Goal: Task Accomplishment & Management: Complete application form

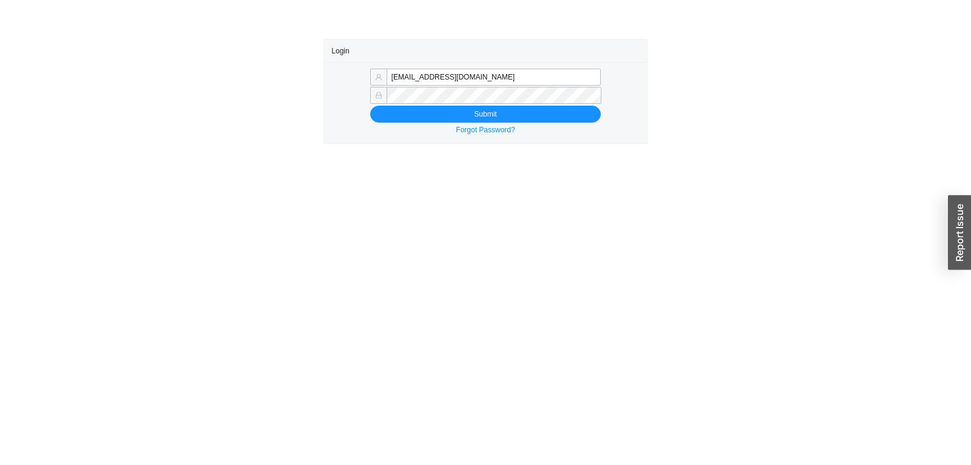
type input "rikki@qualitybath.com"
click at [453, 123] on div "rikki@qualitybath.com Submit Forgot Password?" at bounding box center [485, 102] width 322 height 81
click at [455, 120] on button "Submit" at bounding box center [485, 114] width 231 height 17
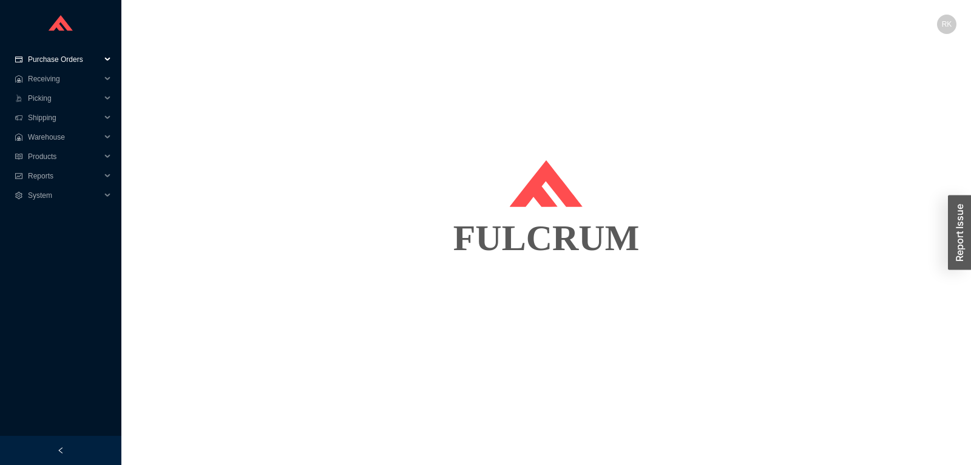
click at [72, 59] on span "Purchase Orders" at bounding box center [64, 59] width 73 height 19
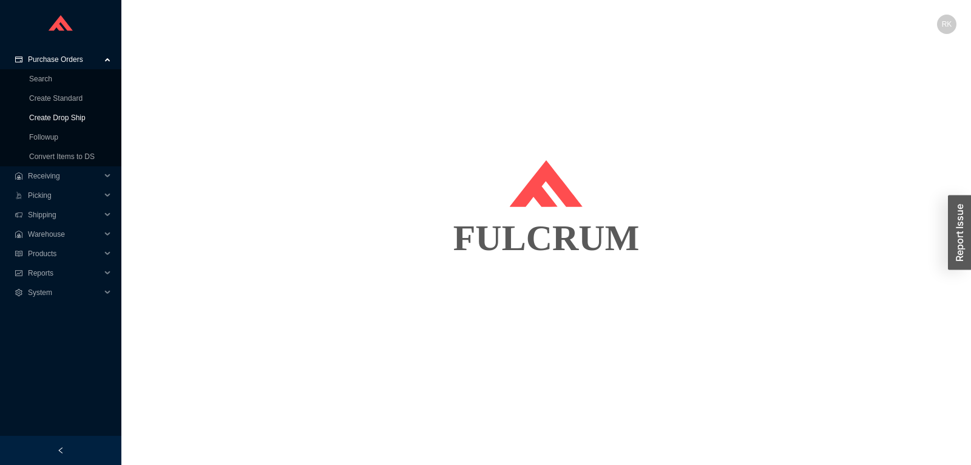
click at [67, 114] on link "Create Drop Ship" at bounding box center [57, 117] width 56 height 8
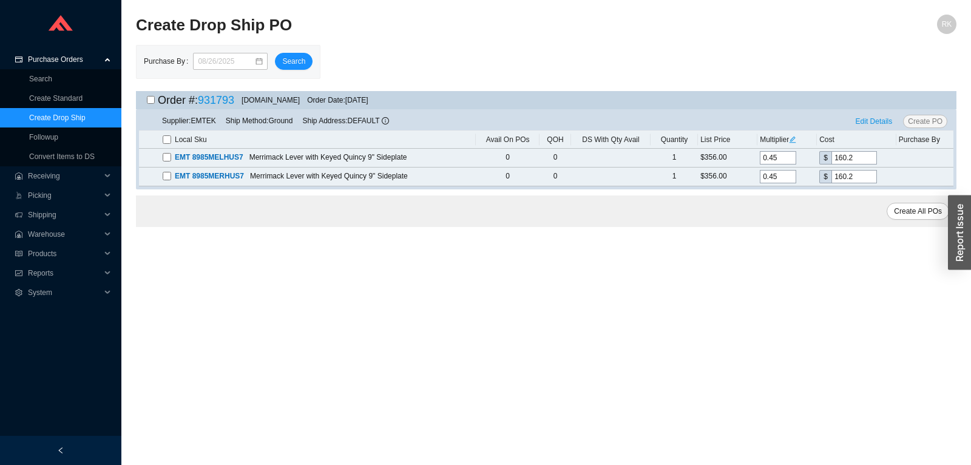
click at [149, 102] on input "checkbox" at bounding box center [151, 100] width 8 height 8
checkbox input "true"
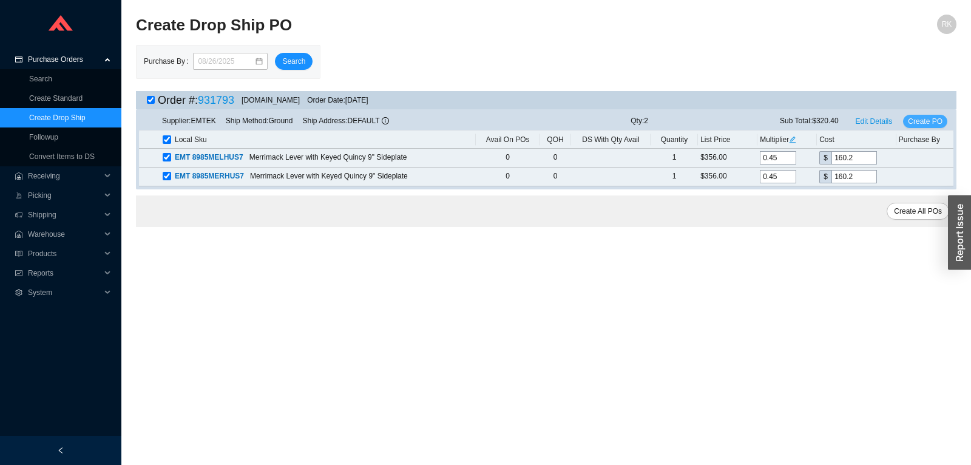
click at [911, 120] on span "Create PO" at bounding box center [925, 121] width 35 height 12
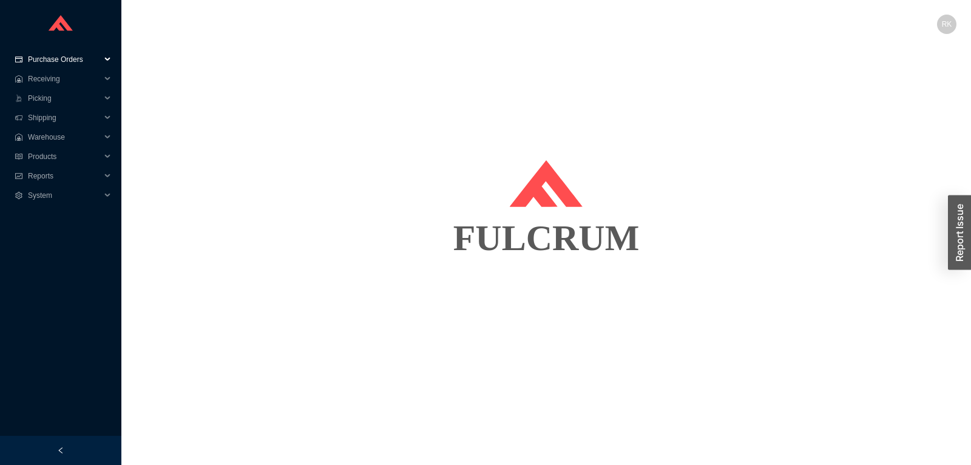
click at [76, 63] on span "Purchase Orders" at bounding box center [64, 59] width 73 height 19
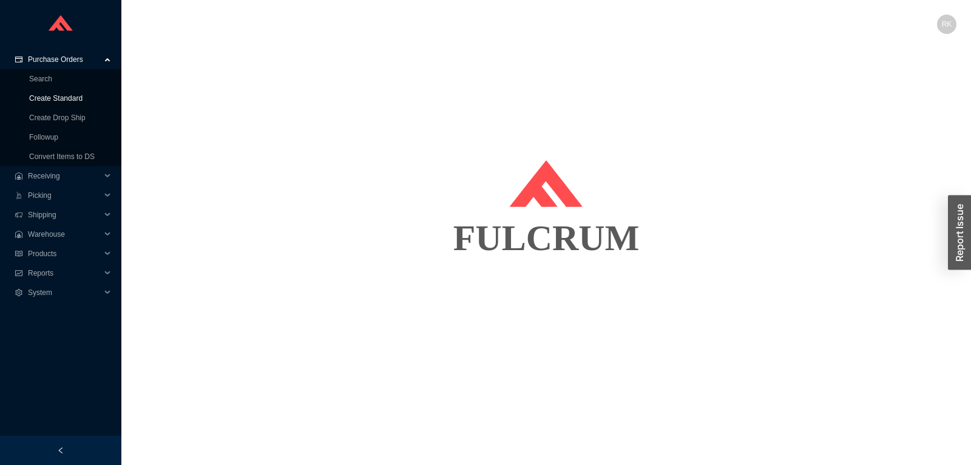
click at [62, 99] on link "Create Standard" at bounding box center [55, 98] width 53 height 8
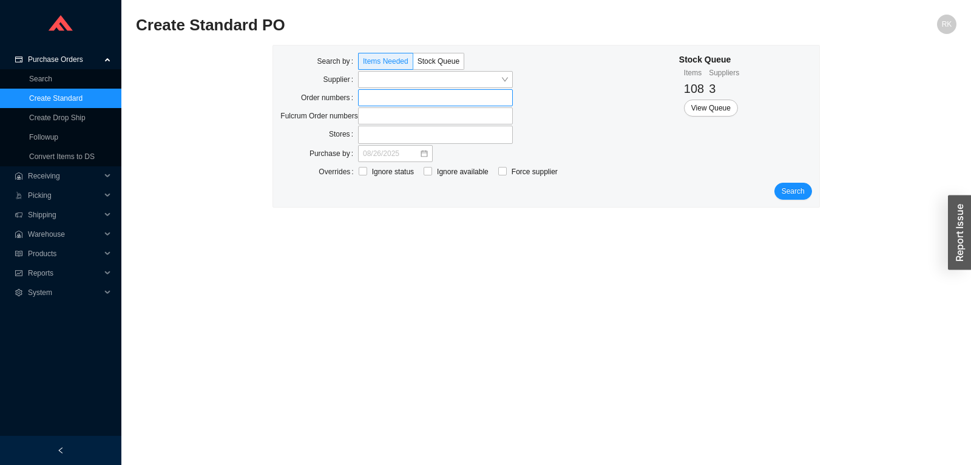
click at [358, 101] on label at bounding box center [435, 97] width 155 height 17
click at [360, 101] on input at bounding box center [364, 97] width 8 height 13
click at [789, 191] on span "Search" at bounding box center [792, 192] width 23 height 12
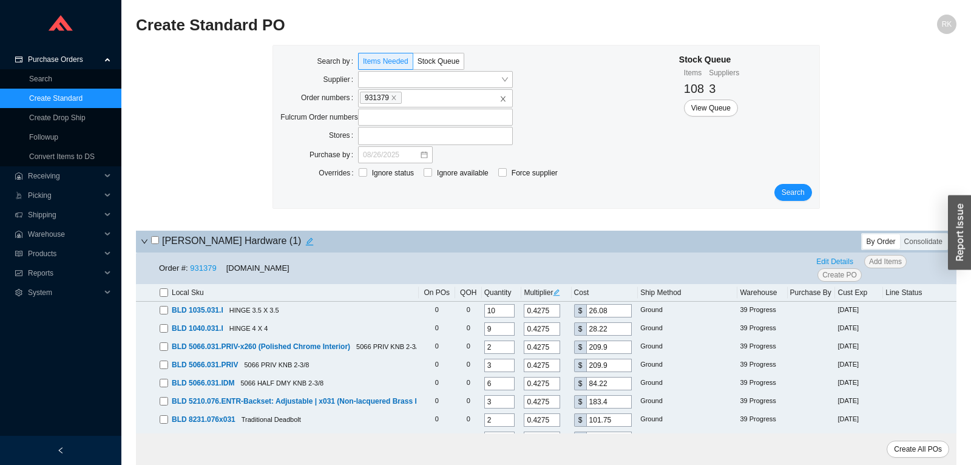
click at [158, 238] on input "checkbox" at bounding box center [155, 240] width 8 height 8
checkbox input "true"
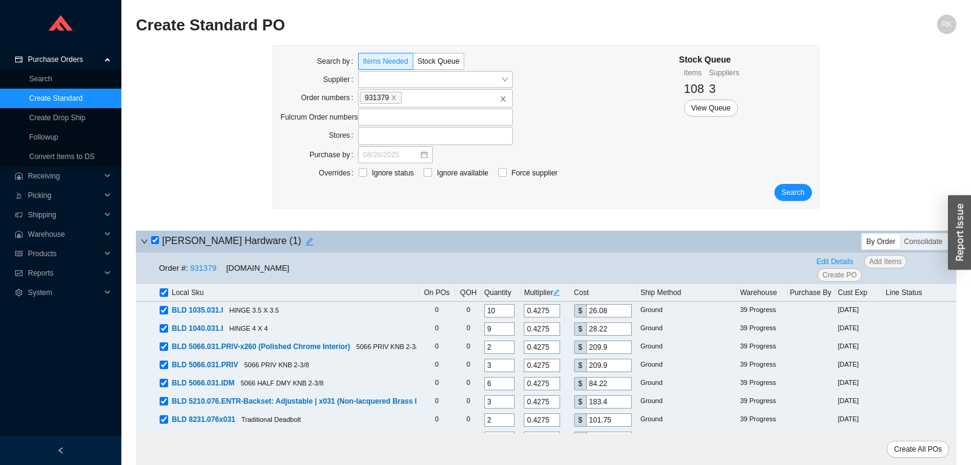
checkbox input "true"
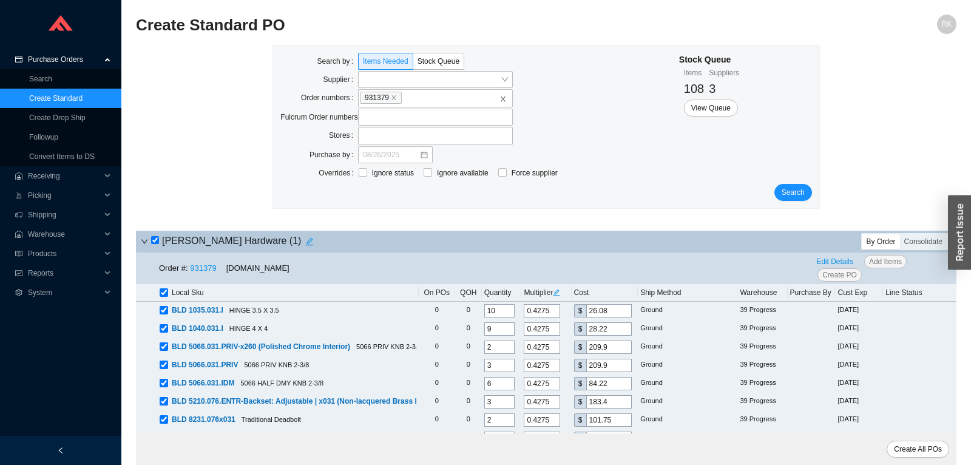
checkbox input "true"
click at [833, 264] on span "Edit Details" at bounding box center [834, 261] width 37 height 12
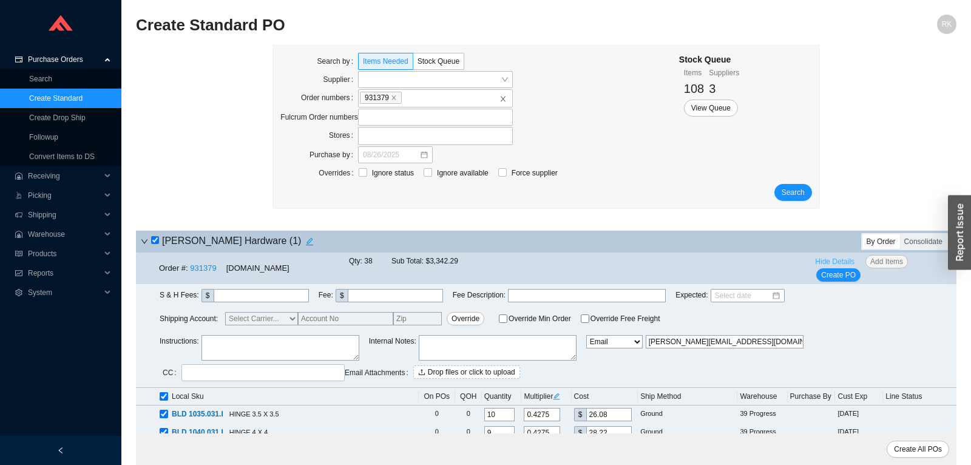
scroll to position [170, 0]
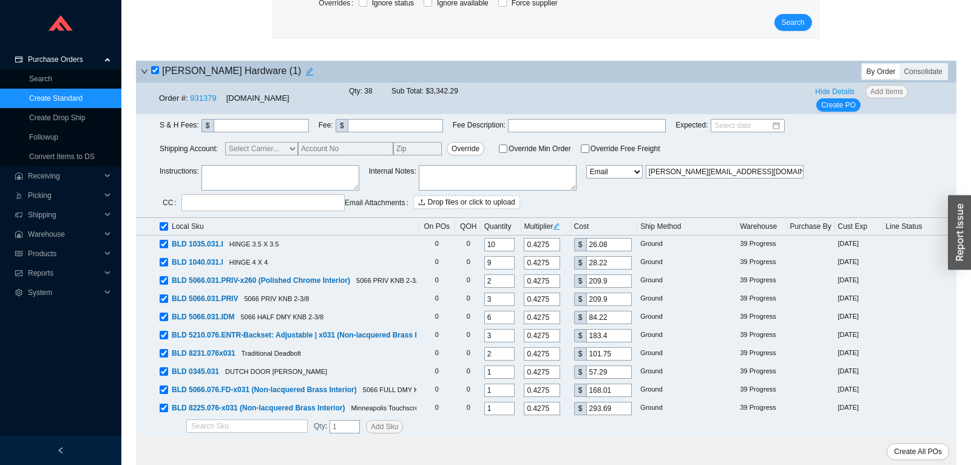
click at [295, 157] on div "S & H Fees : $ Fee : $ Fee Description : Expected : Shipping Account: Select Ca…" at bounding box center [558, 165] width 797 height 93
click at [294, 168] on textarea at bounding box center [280, 177] width 158 height 25
paste textarea "Key Everything Alike"
type textarea "Key Everything Alike"
click at [833, 109] on span "Create PO" at bounding box center [838, 105] width 35 height 12
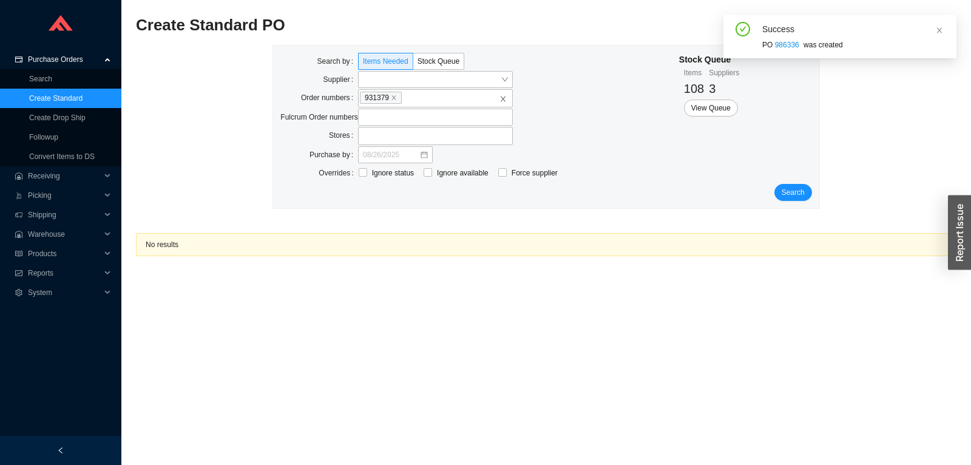
scroll to position [0, 0]
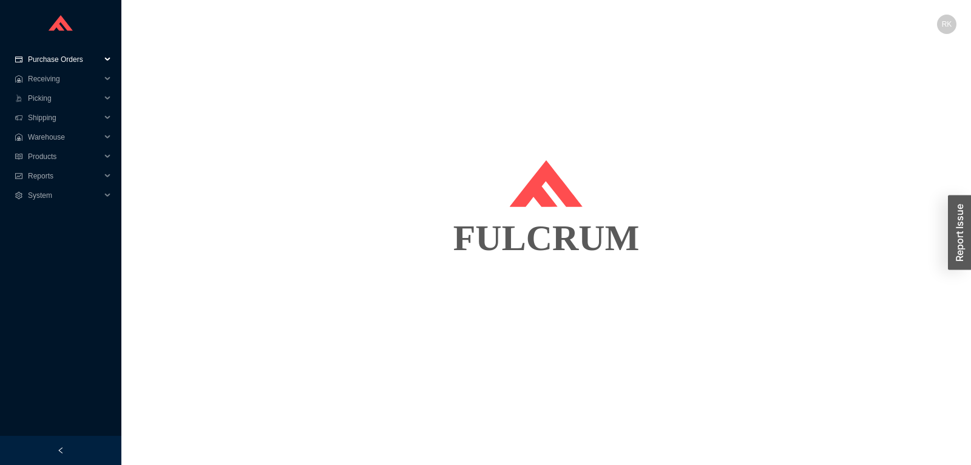
click at [72, 64] on span "Purchase Orders" at bounding box center [64, 59] width 73 height 19
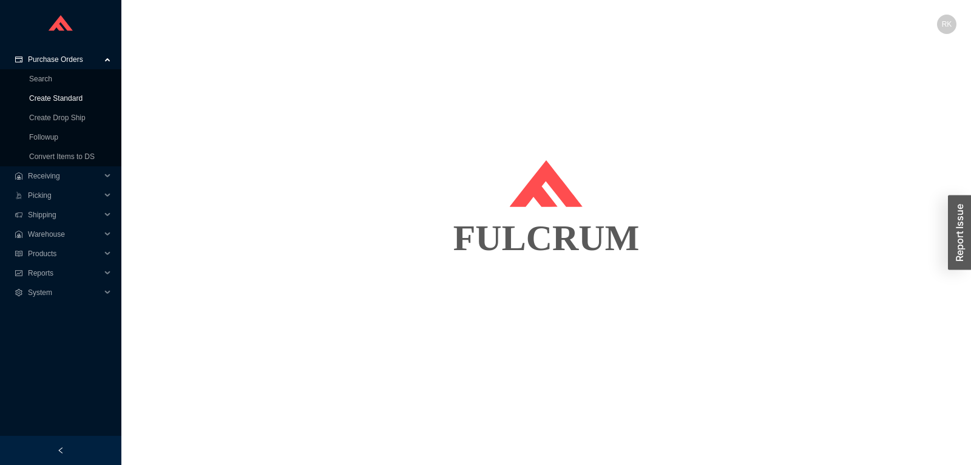
click at [64, 99] on link "Create Standard" at bounding box center [55, 98] width 53 height 8
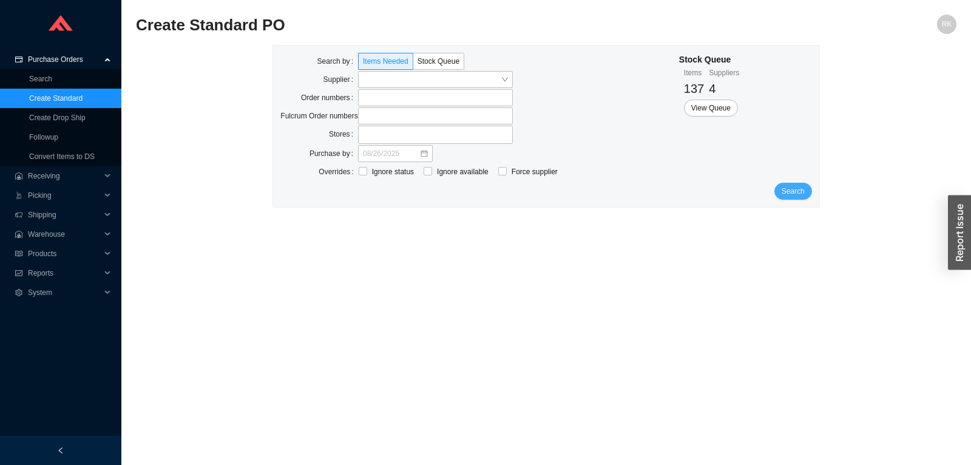
click at [804, 194] on span "Search" at bounding box center [792, 191] width 23 height 12
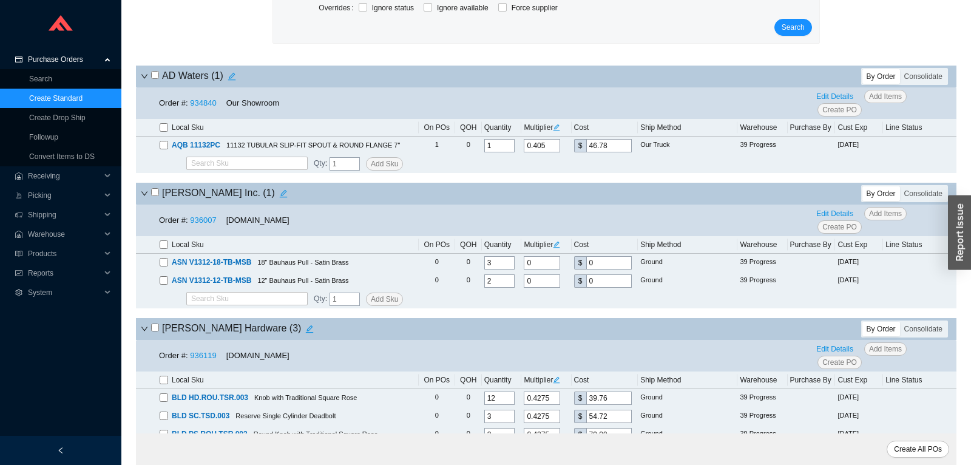
scroll to position [191, 0]
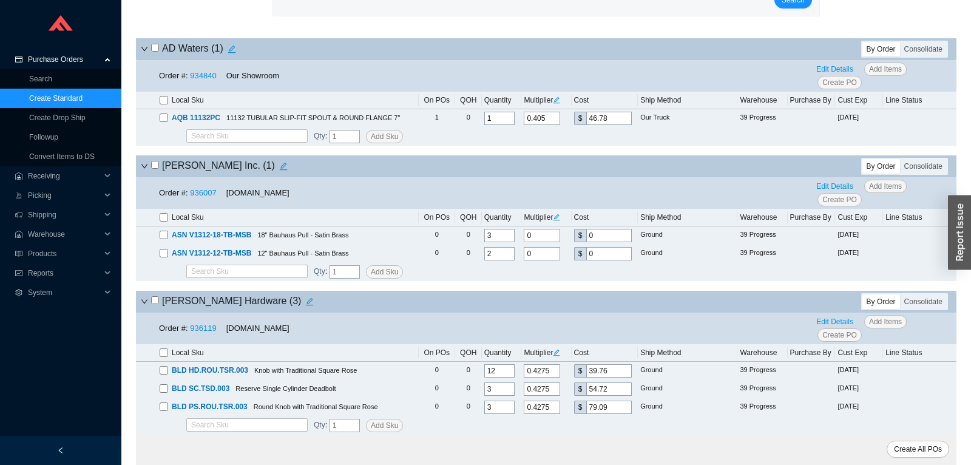
click at [157, 50] on input "checkbox" at bounding box center [155, 48] width 8 height 8
checkbox input "true"
click at [157, 164] on input "checkbox" at bounding box center [155, 165] width 8 height 8
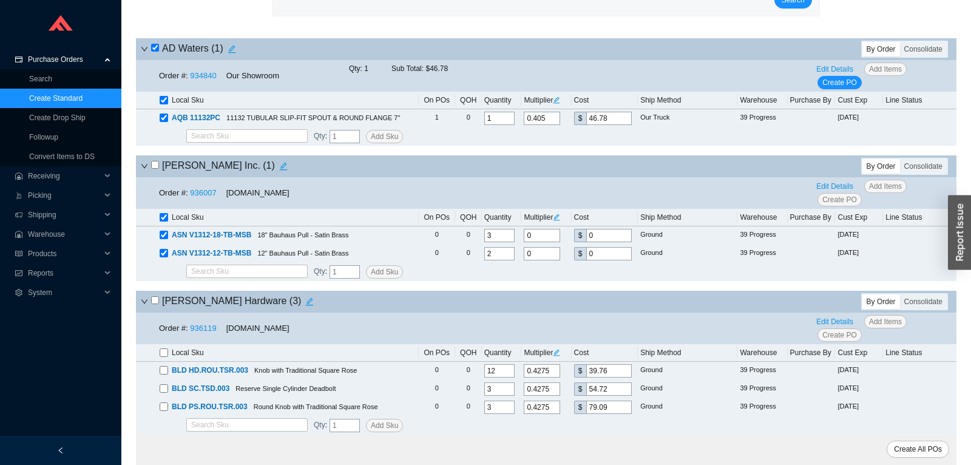
checkbox input "true"
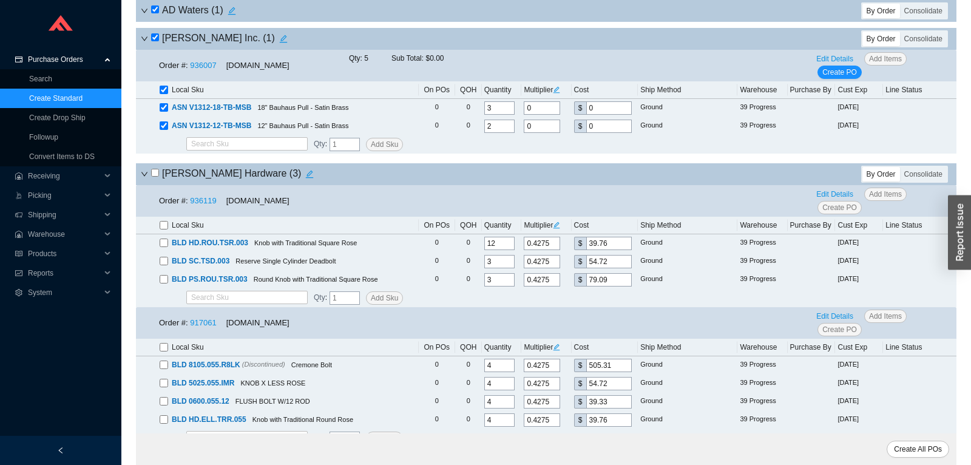
click at [156, 174] on input "checkbox" at bounding box center [155, 173] width 8 height 8
checkbox input "true"
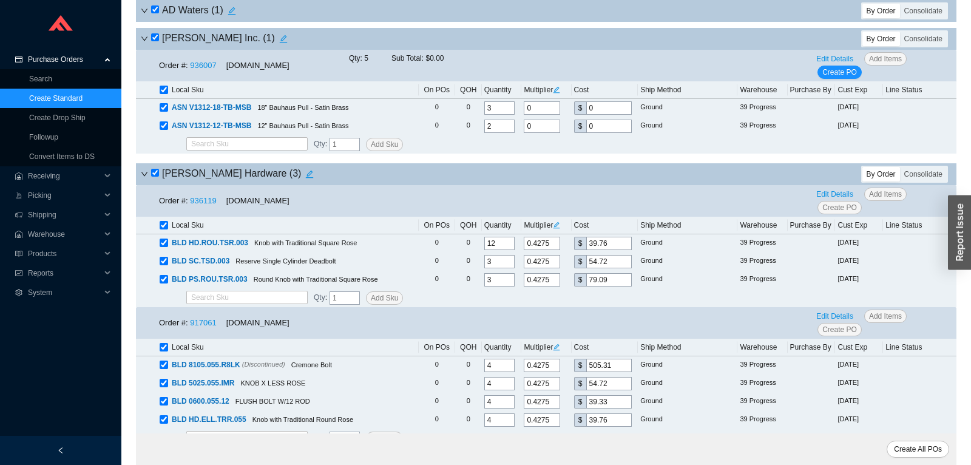
checkbox input "true"
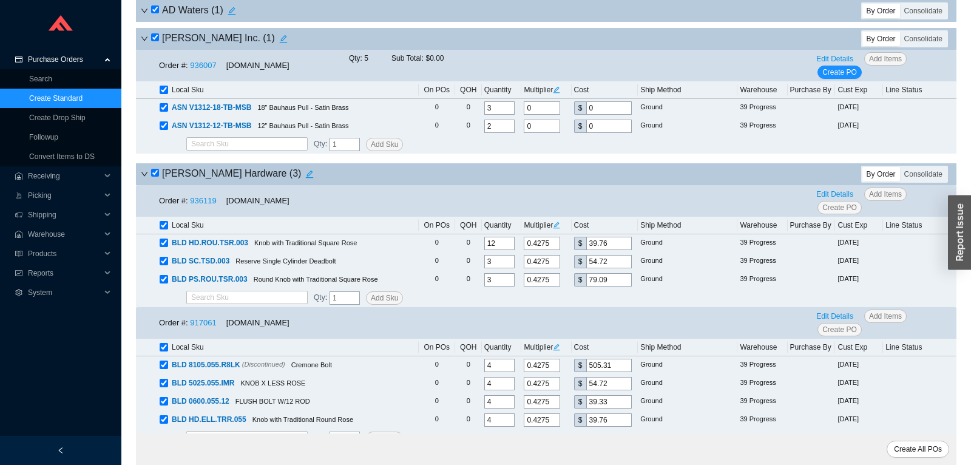
checkbox input "true"
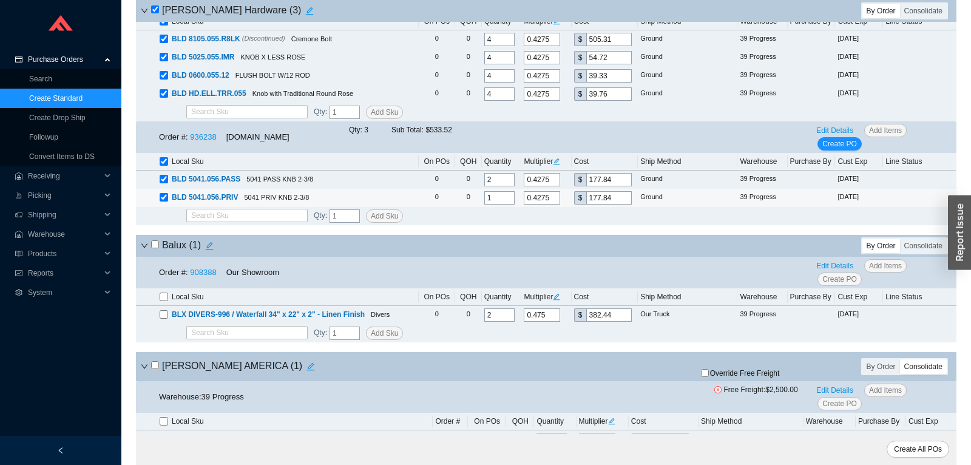
scroll to position [828, 0]
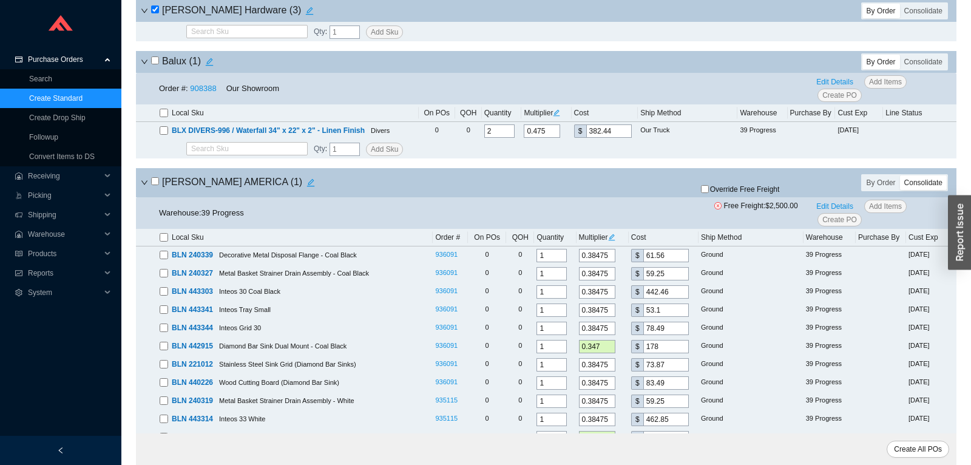
click at [154, 62] on input "checkbox" at bounding box center [155, 60] width 8 height 8
checkbox input "true"
click at [156, 184] on input "checkbox" at bounding box center [155, 181] width 8 height 8
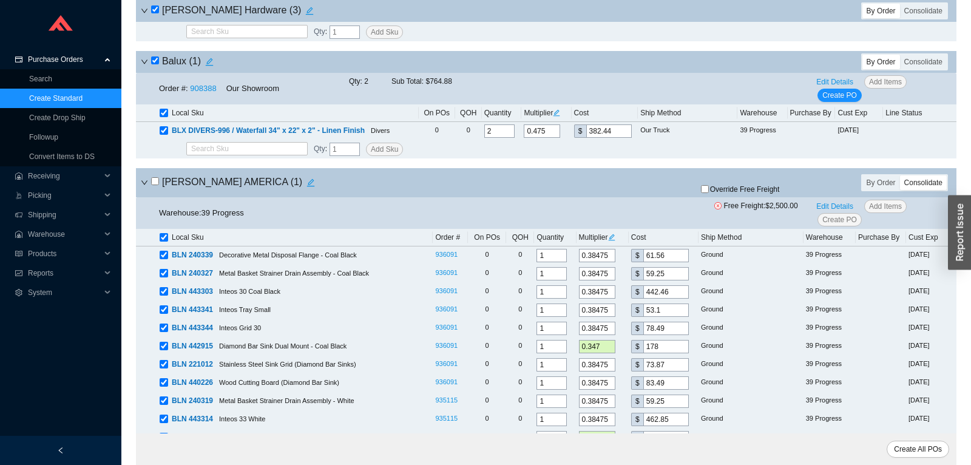
checkbox input "true"
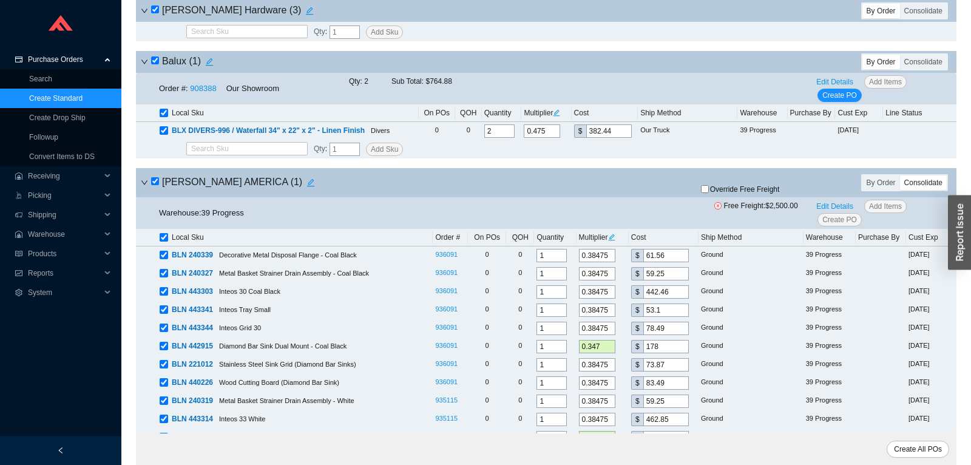
checkbox input "true"
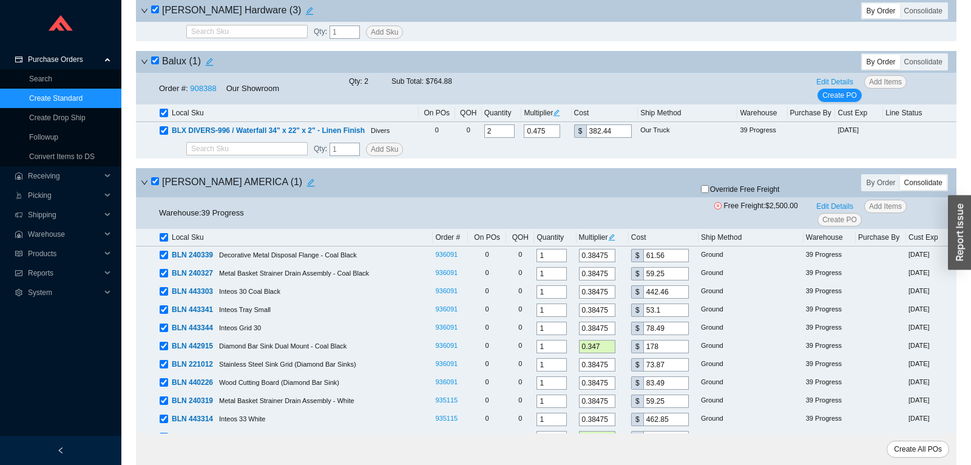
checkbox input "true"
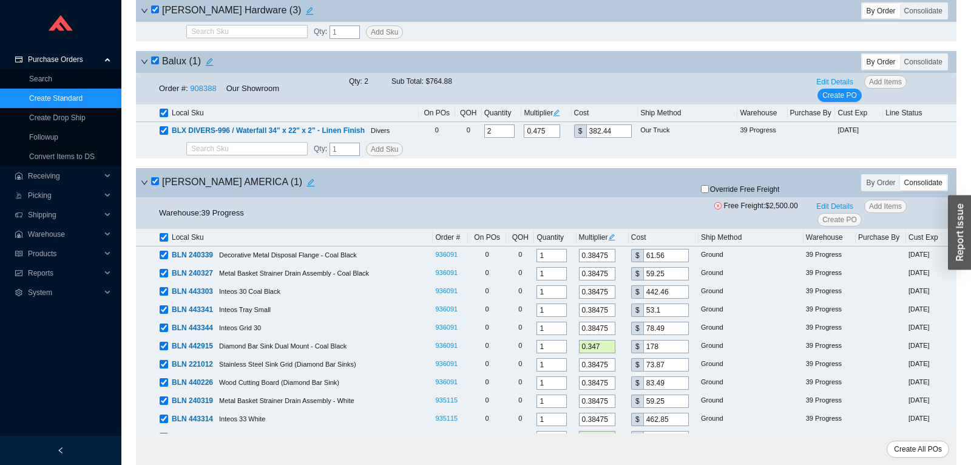
checkbox input "true"
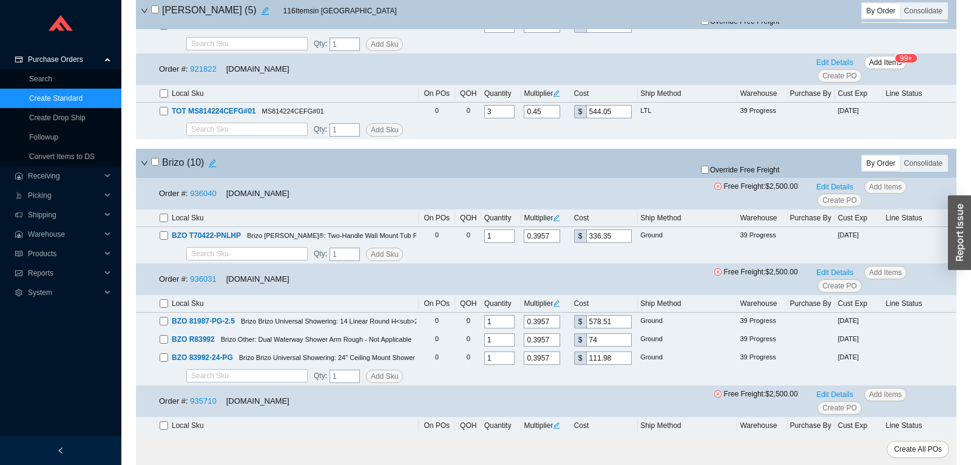
scroll to position [1975, 0]
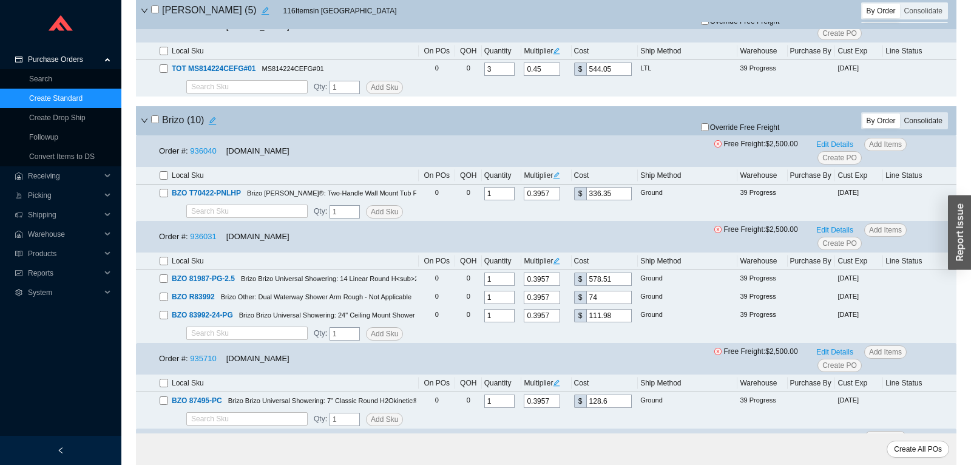
click at [920, 124] on div "Consolidate" at bounding box center [923, 120] width 47 height 15
click at [900, 113] on input "Consolidate" at bounding box center [900, 113] width 0 height 0
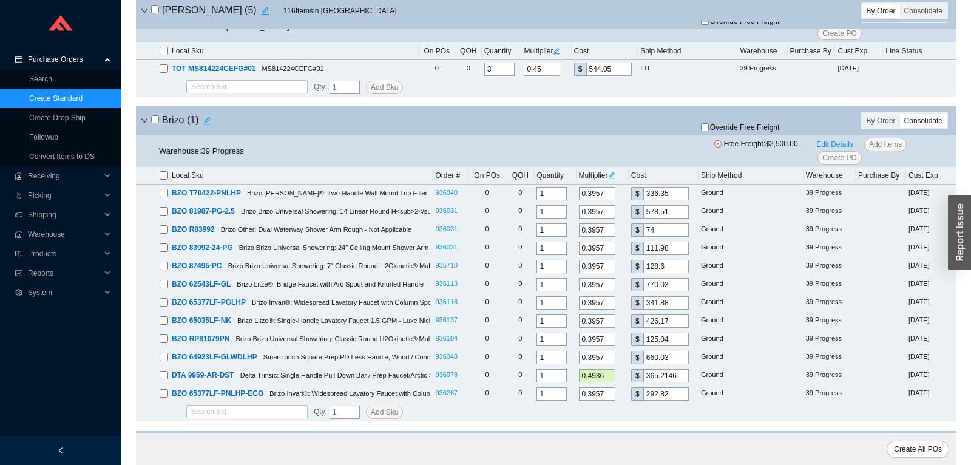
click at [154, 123] on input "checkbox" at bounding box center [155, 119] width 8 height 8
checkbox input "true"
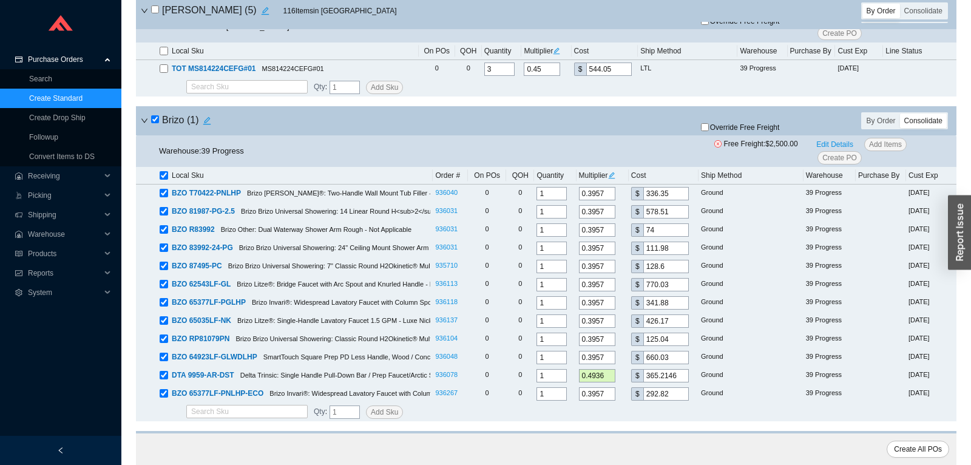
checkbox input "true"
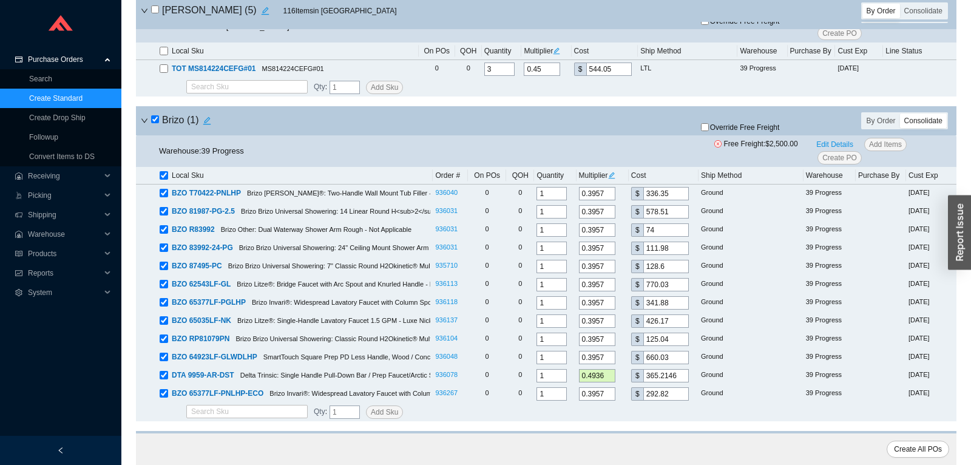
checkbox input "true"
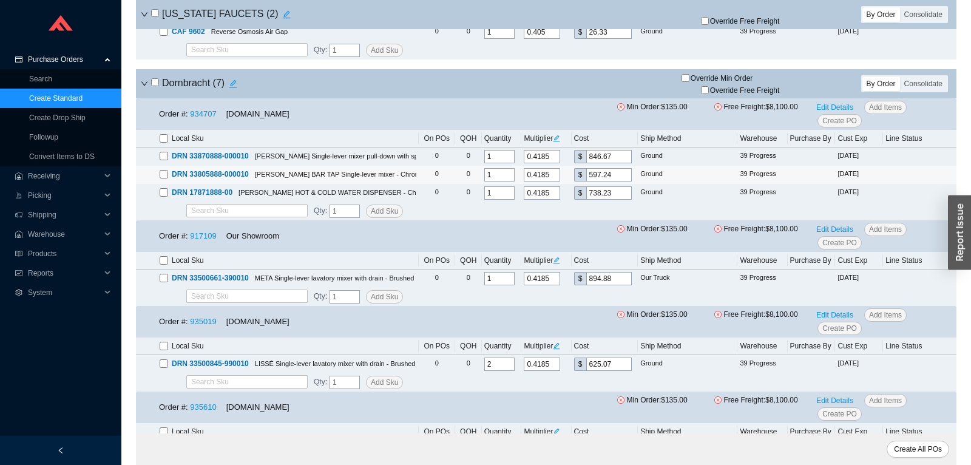
scroll to position [2548, 0]
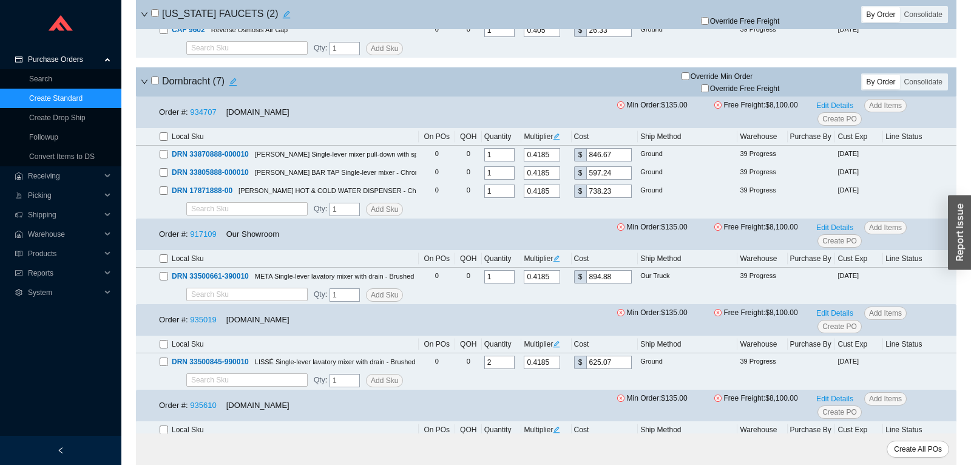
drag, startPoint x: 919, startPoint y: 84, endPoint x: 529, endPoint y: 143, distance: 394.5
click at [918, 84] on div "Consolidate" at bounding box center [923, 82] width 47 height 15
click at [921, 79] on div "Consolidate" at bounding box center [923, 82] width 47 height 15
click at [900, 75] on input "Consolidate" at bounding box center [900, 75] width 0 height 0
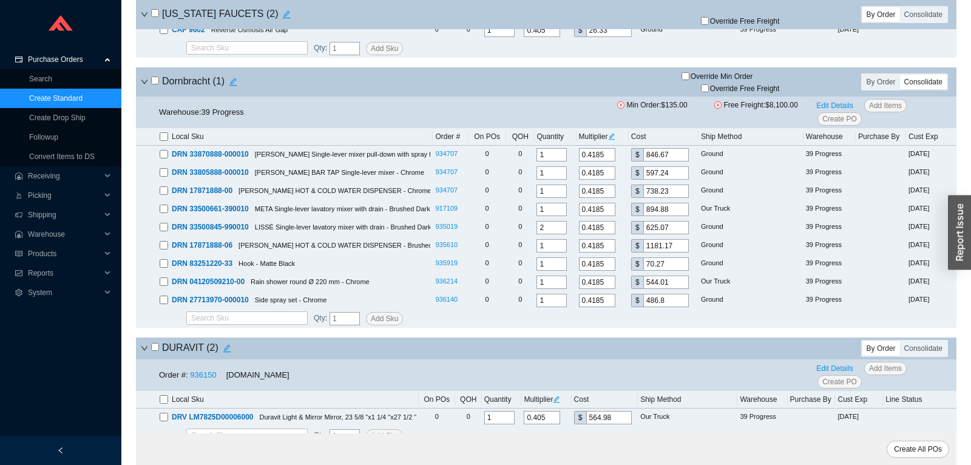
click at [157, 84] on input "checkbox" at bounding box center [155, 80] width 8 height 8
checkbox input "true"
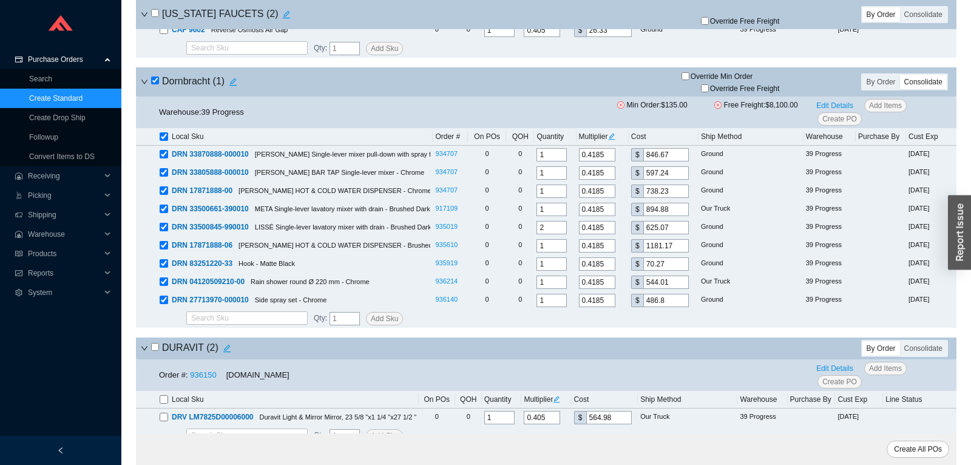
checkbox input "true"
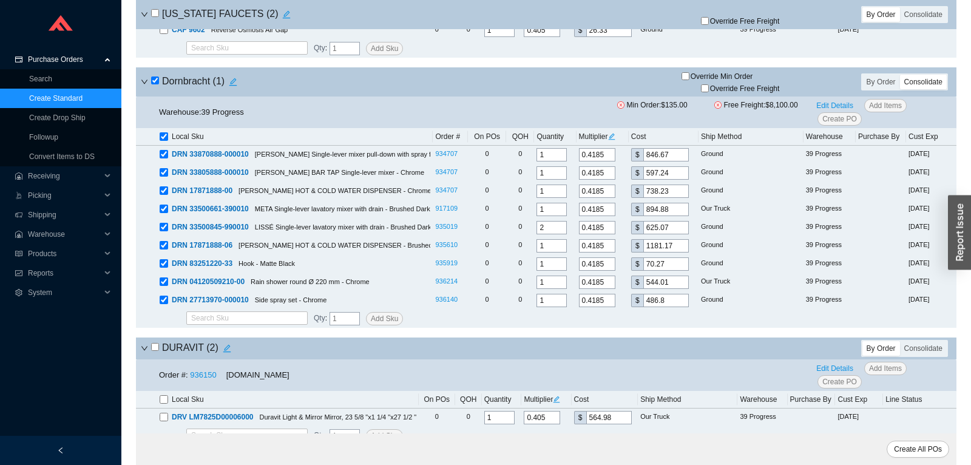
checkbox input "true"
click at [157, 84] on input "checkbox" at bounding box center [155, 80] width 8 height 8
checkbox input "false"
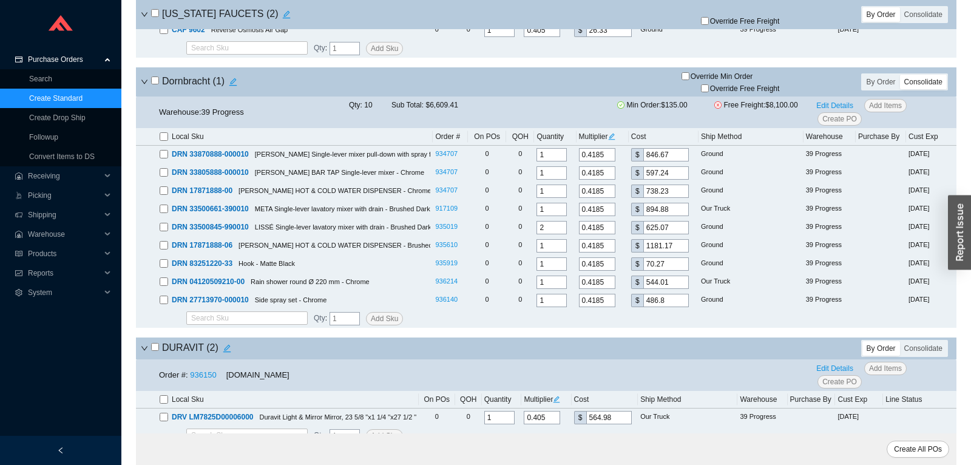
checkbox input "false"
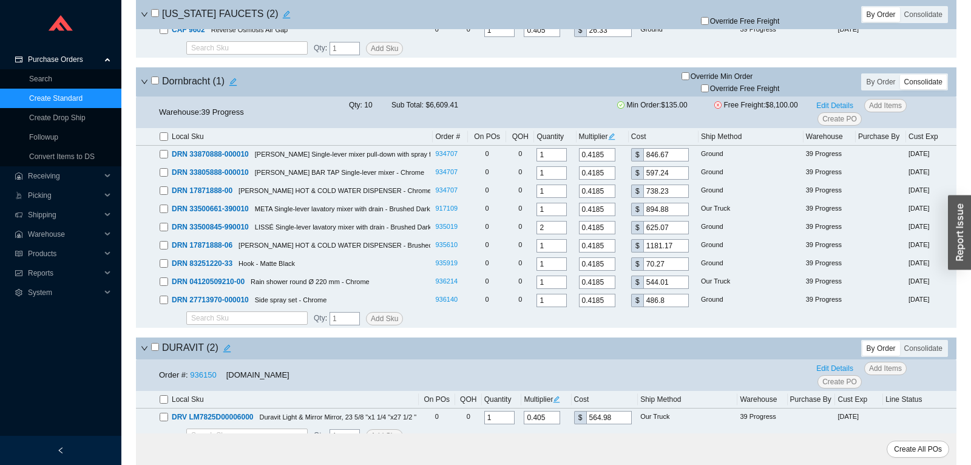
checkbox input "false"
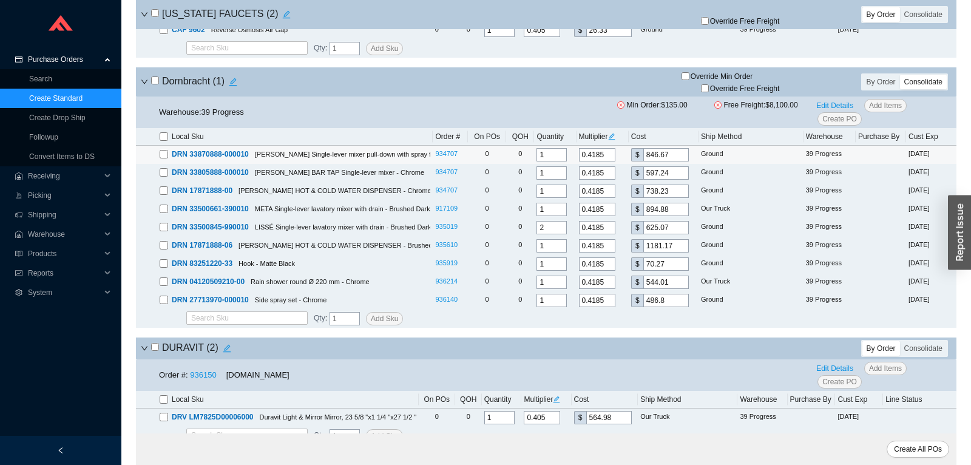
scroll to position [2803, 0]
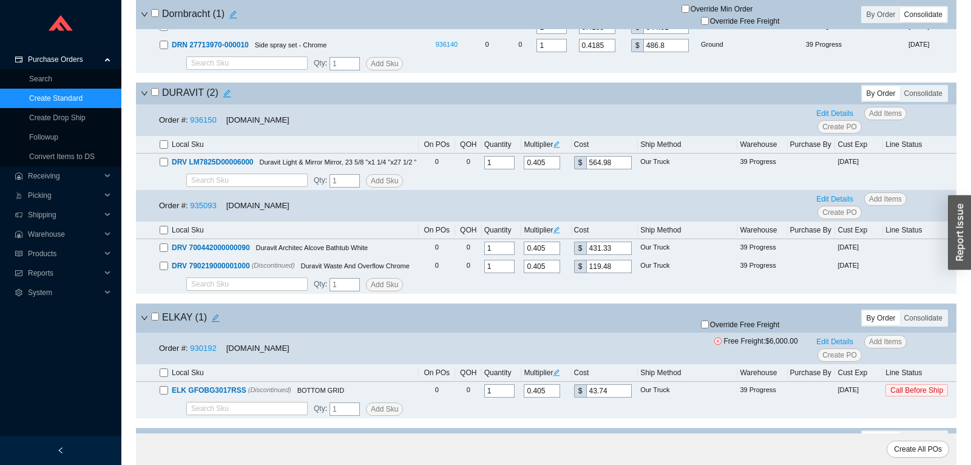
click at [153, 95] on input "checkbox" at bounding box center [155, 92] width 8 height 8
checkbox input "true"
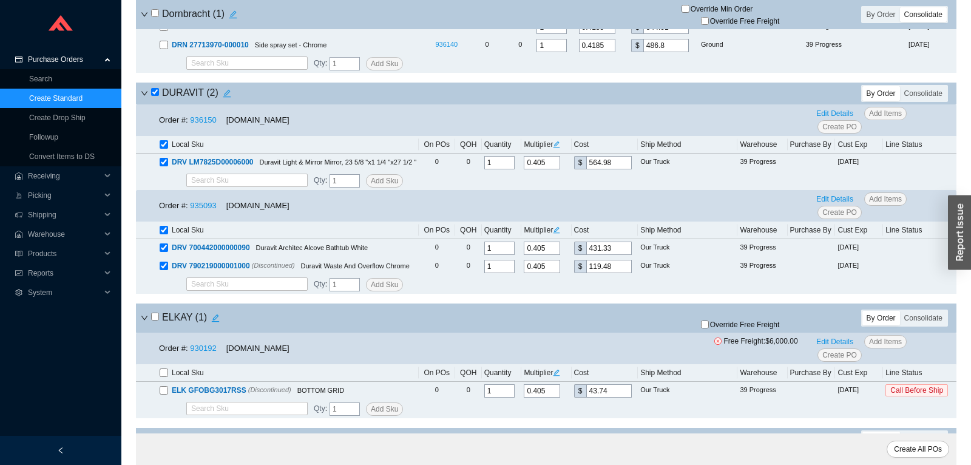
checkbox input "true"
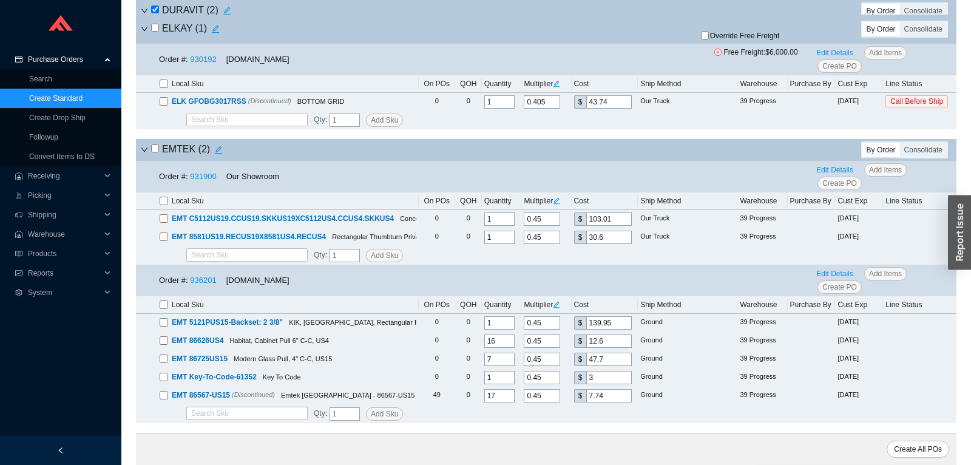
scroll to position [3122, 0]
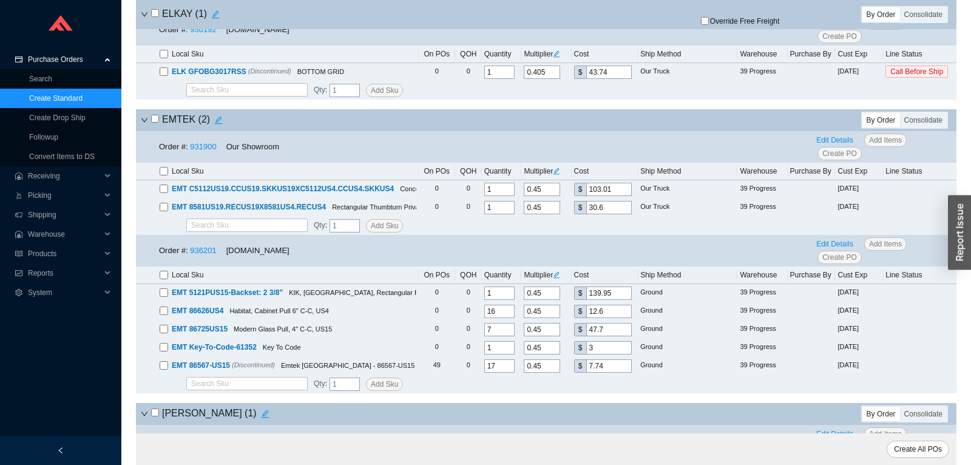
click at [164, 175] on input "checkbox" at bounding box center [164, 171] width 8 height 8
checkbox input "true"
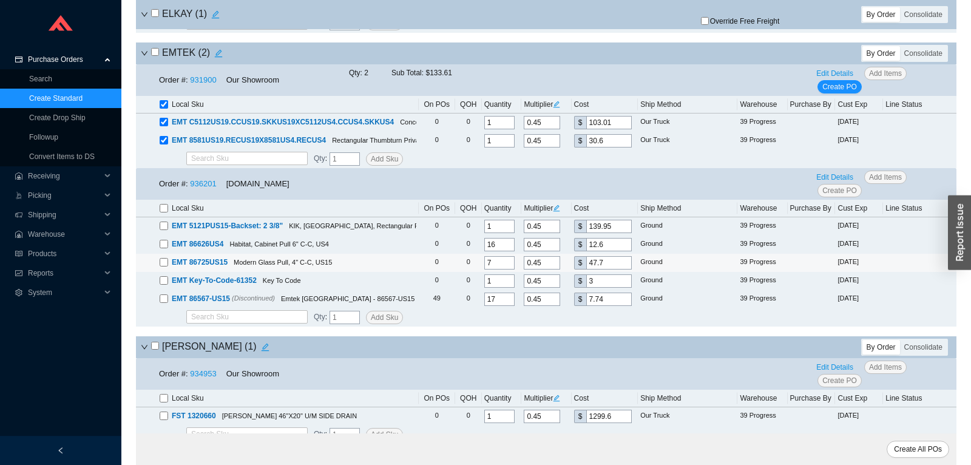
scroll to position [3249, 0]
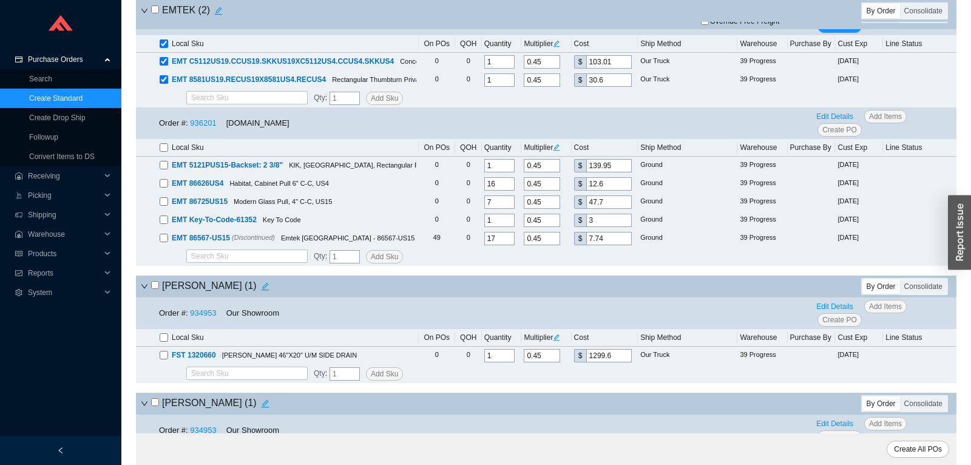
click at [164, 154] on label at bounding box center [164, 147] width 8 height 12
click at [164, 152] on input "checkbox" at bounding box center [164, 147] width 8 height 8
checkbox input "true"
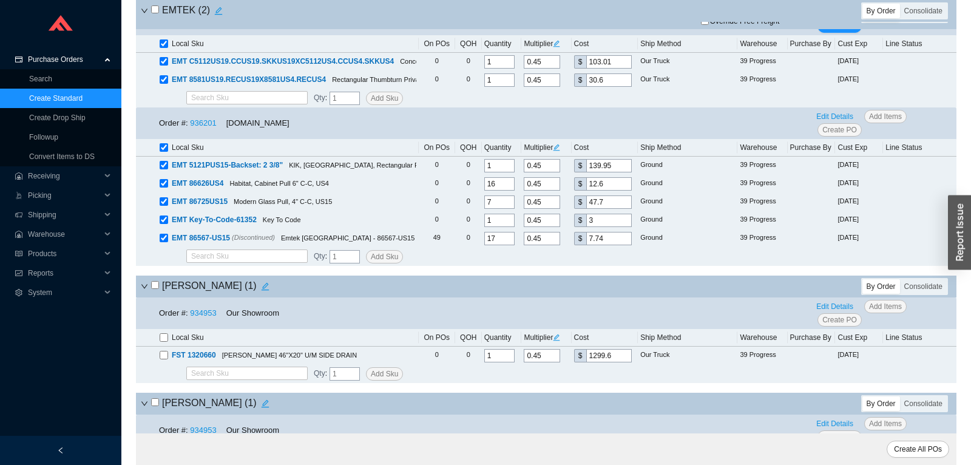
checkbox input "true"
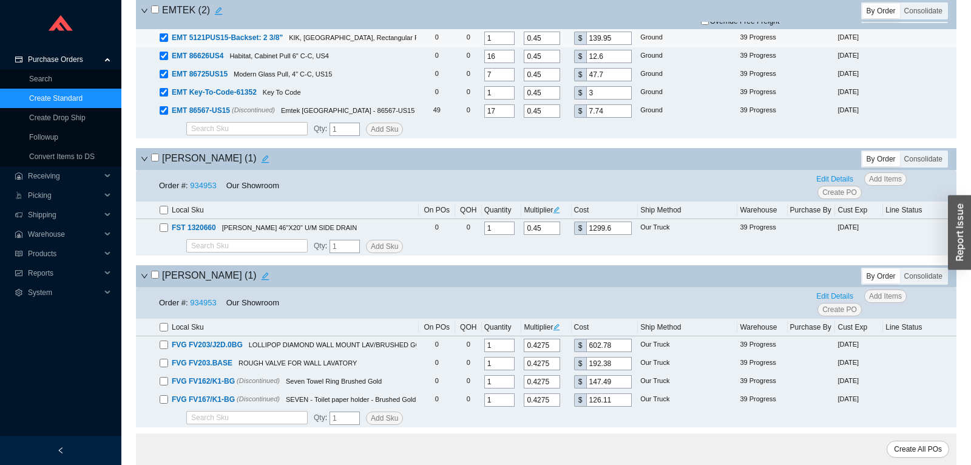
scroll to position [3313, 0]
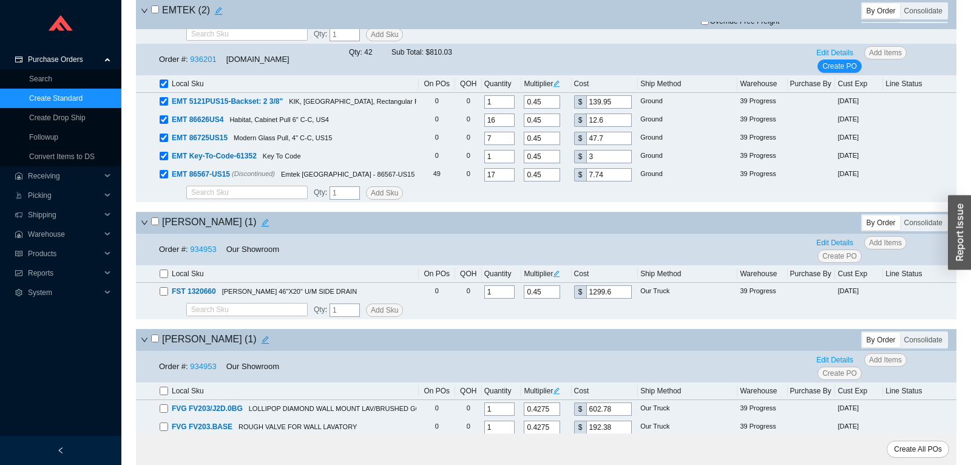
click at [164, 90] on label at bounding box center [164, 84] width 8 height 12
click at [164, 88] on input "checkbox" at bounding box center [164, 83] width 8 height 8
checkbox input "false"
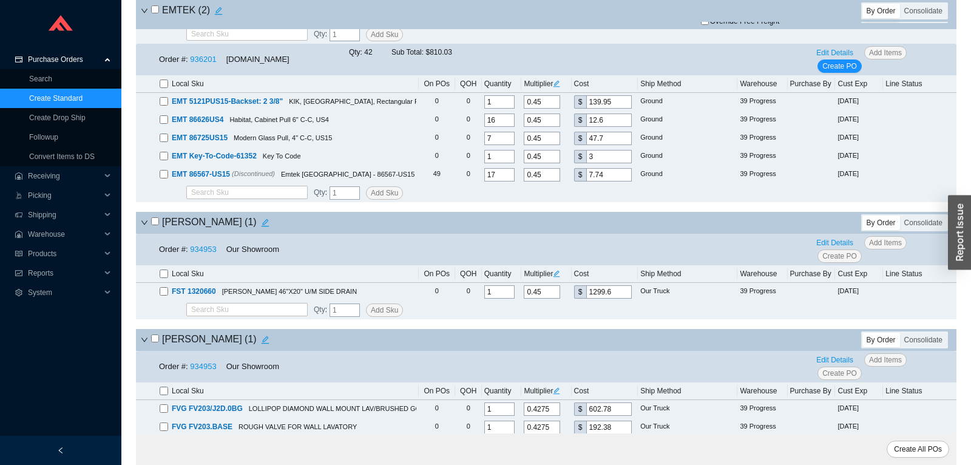
checkbox input "false"
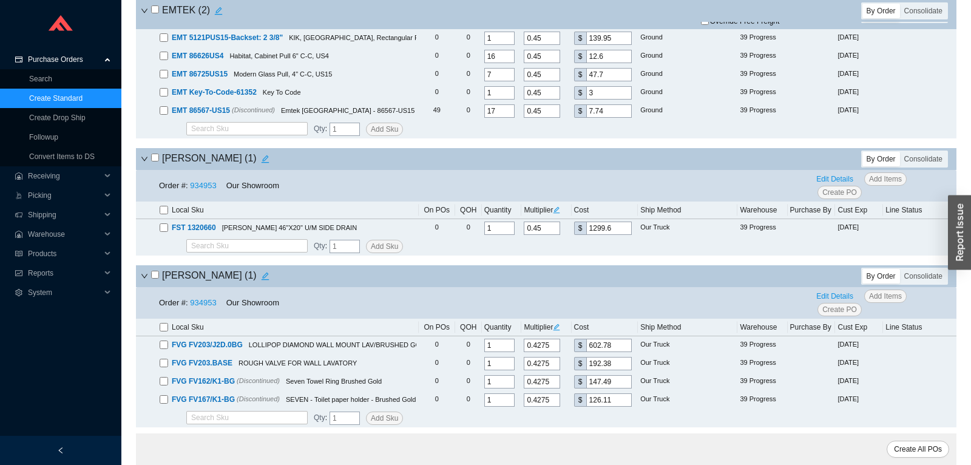
click at [157, 161] on input "checkbox" at bounding box center [155, 158] width 8 height 8
checkbox input "true"
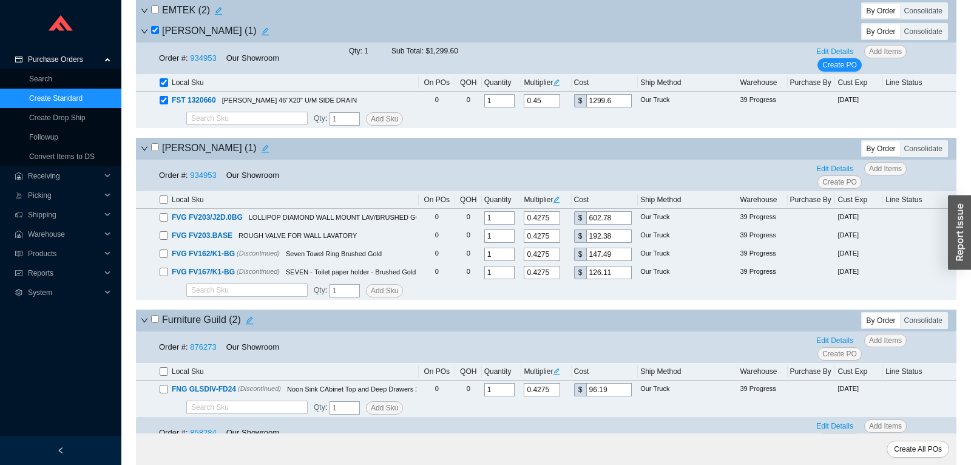
click at [154, 151] on input "checkbox" at bounding box center [155, 147] width 8 height 8
checkbox input "true"
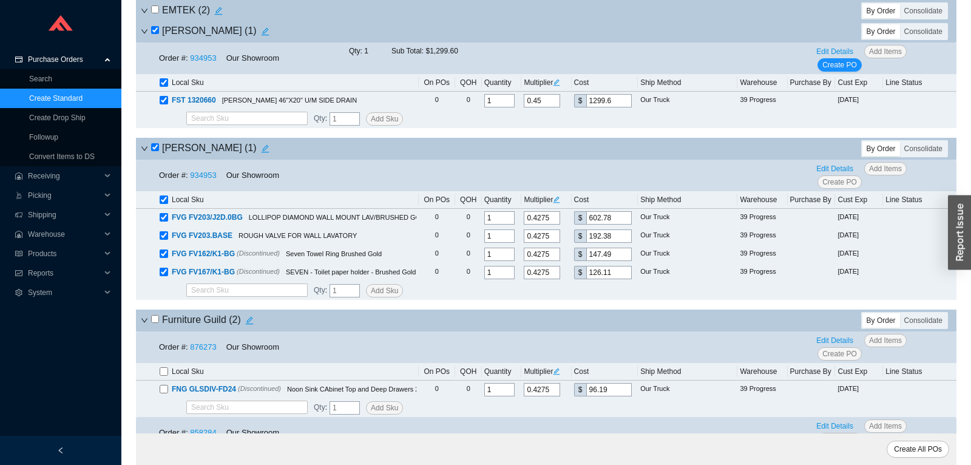
checkbox input "true"
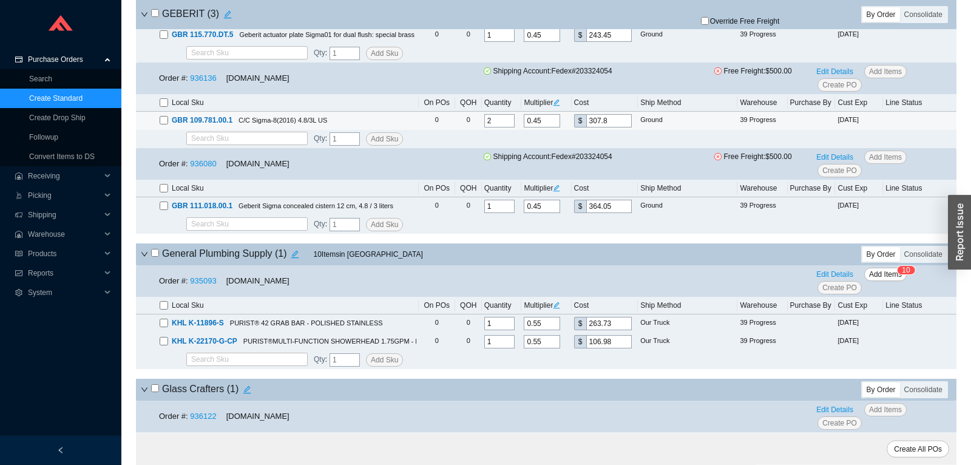
scroll to position [4205, 0]
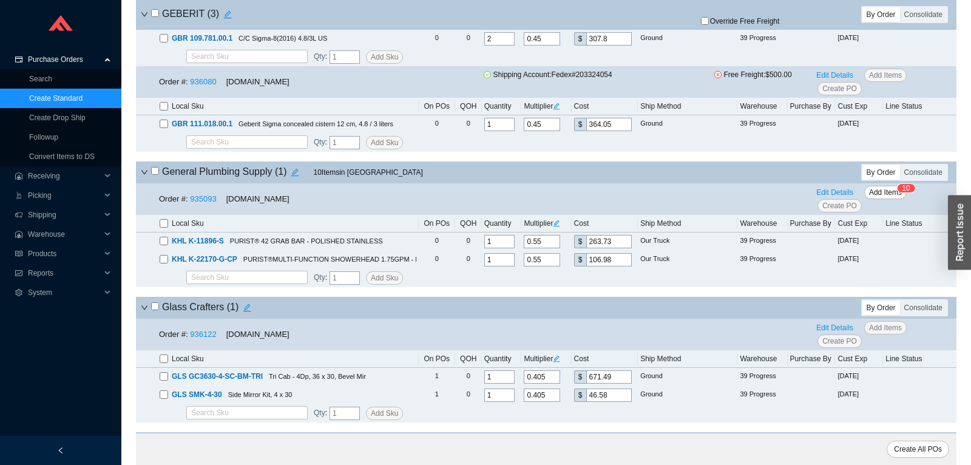
click at [157, 175] on input "checkbox" at bounding box center [155, 171] width 8 height 8
checkbox input "true"
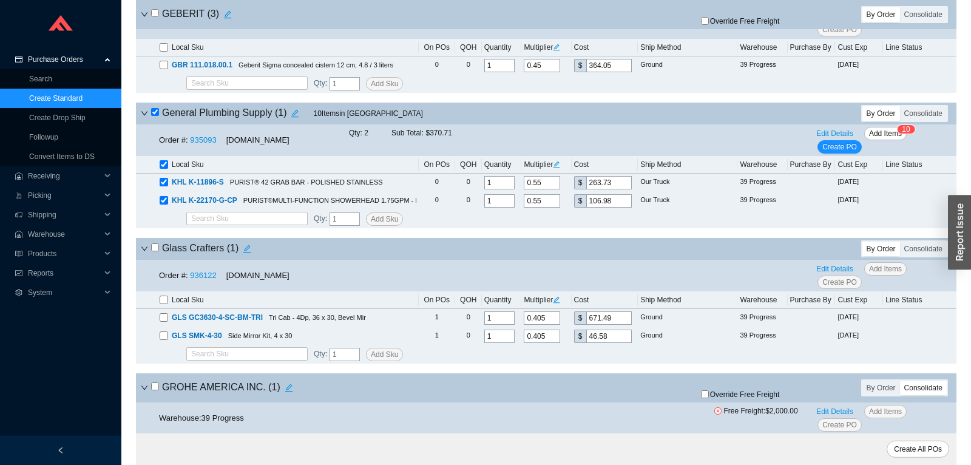
scroll to position [4396, 0]
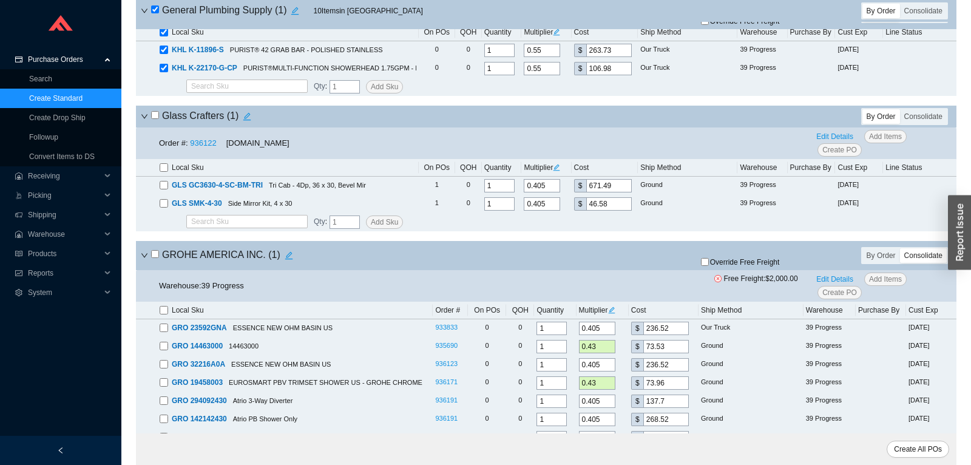
click at [155, 119] on input "checkbox" at bounding box center [155, 115] width 8 height 8
checkbox input "true"
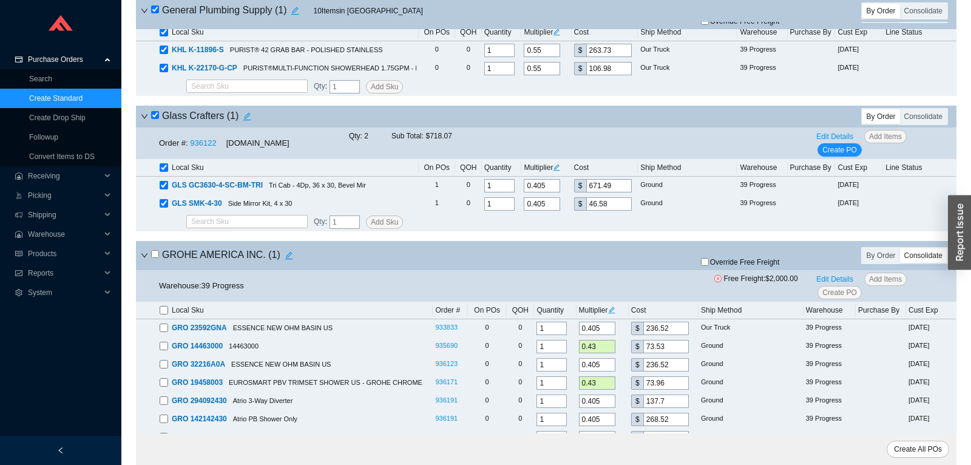
scroll to position [4523, 0]
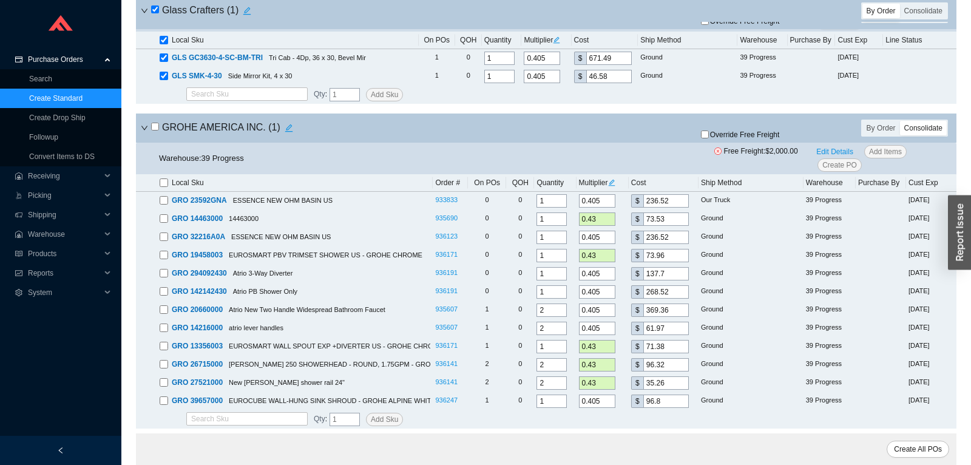
click at [154, 130] on input "checkbox" at bounding box center [155, 127] width 8 height 8
checkbox input "true"
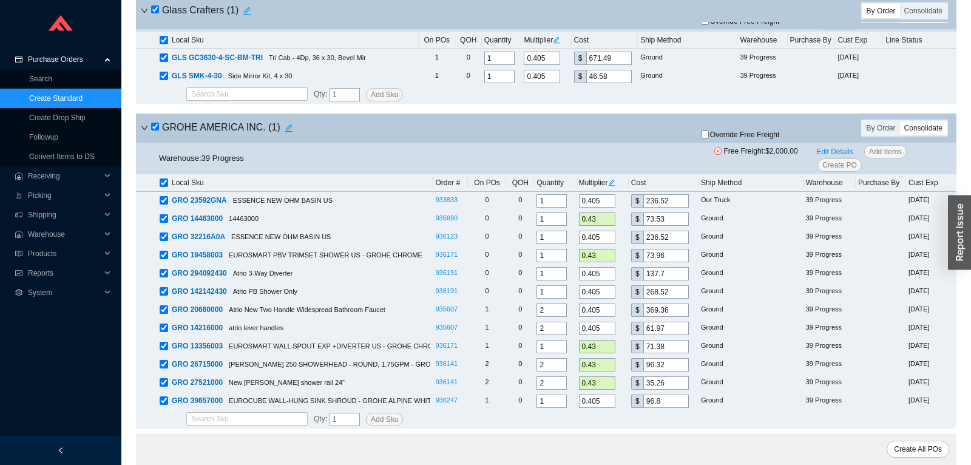
checkbox input "true"
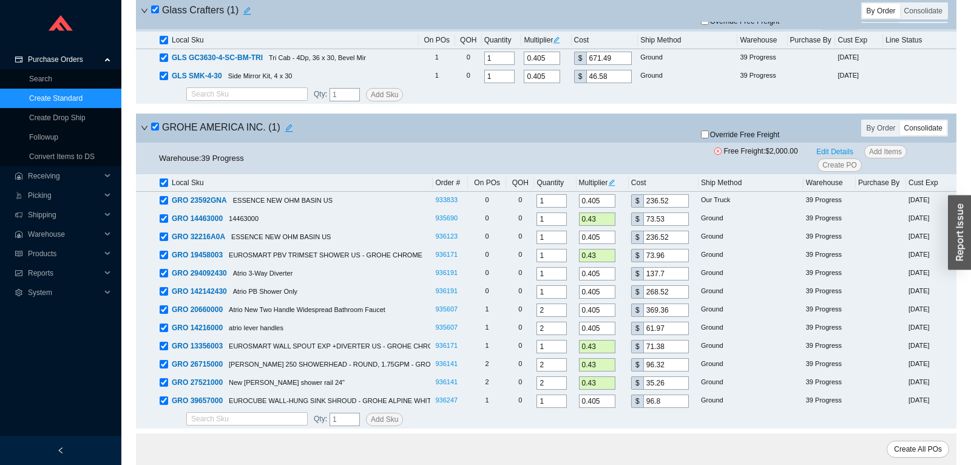
checkbox input "true"
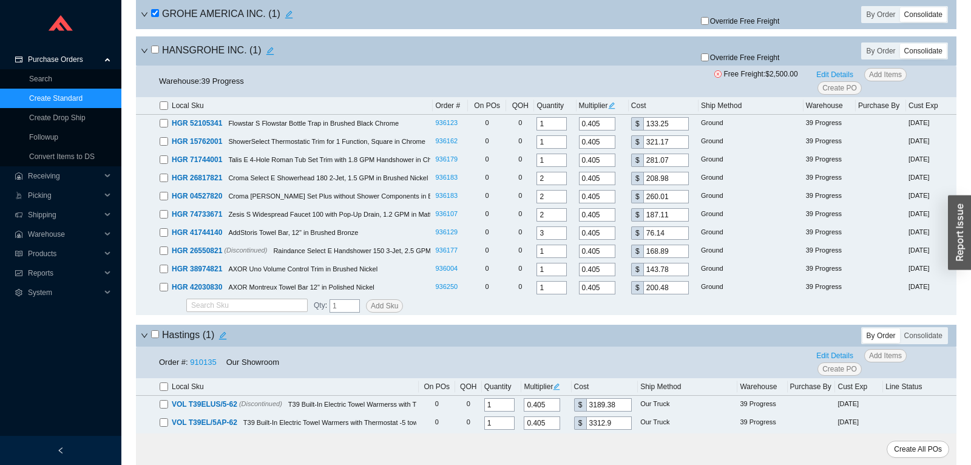
scroll to position [4906, 0]
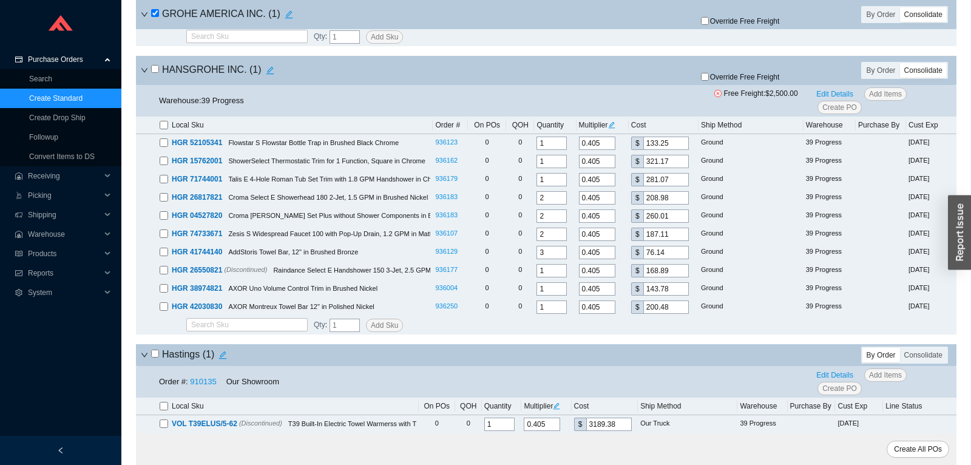
click at [156, 79] on h4 "HANSGROHE INC. ( 1 )" at bounding box center [214, 70] width 127 height 17
click at [155, 73] on input "checkbox" at bounding box center [155, 69] width 8 height 8
checkbox input "true"
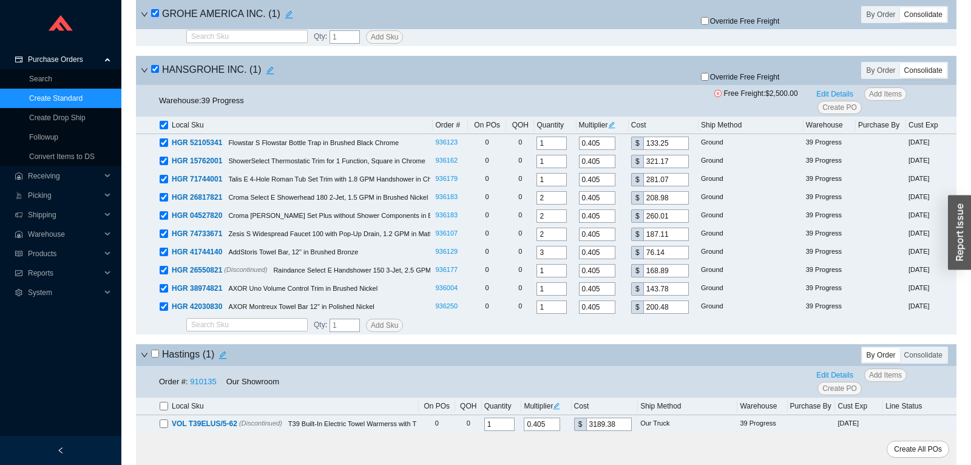
checkbox input "true"
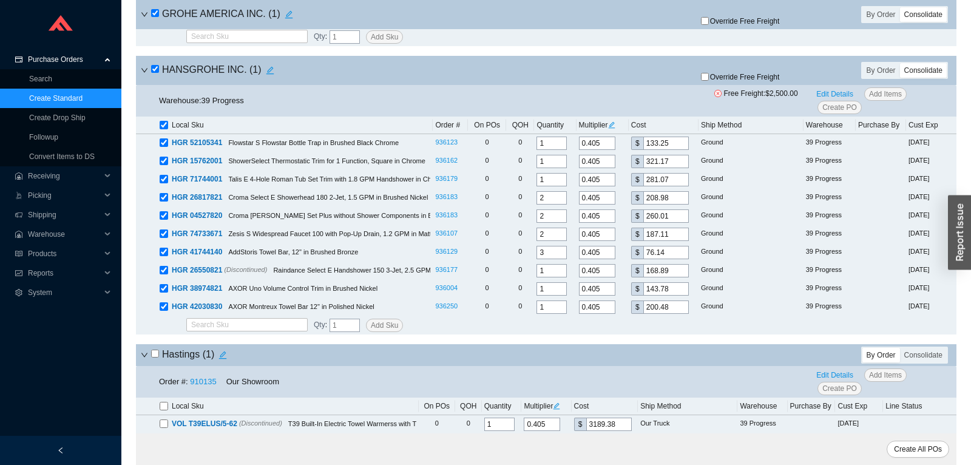
checkbox input "true"
click at [155, 73] on input "checkbox" at bounding box center [155, 69] width 8 height 8
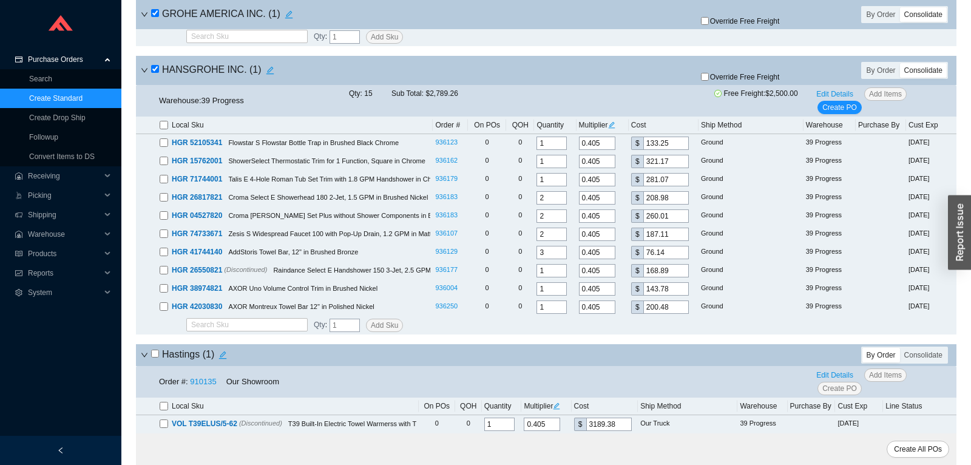
checkbox input "false"
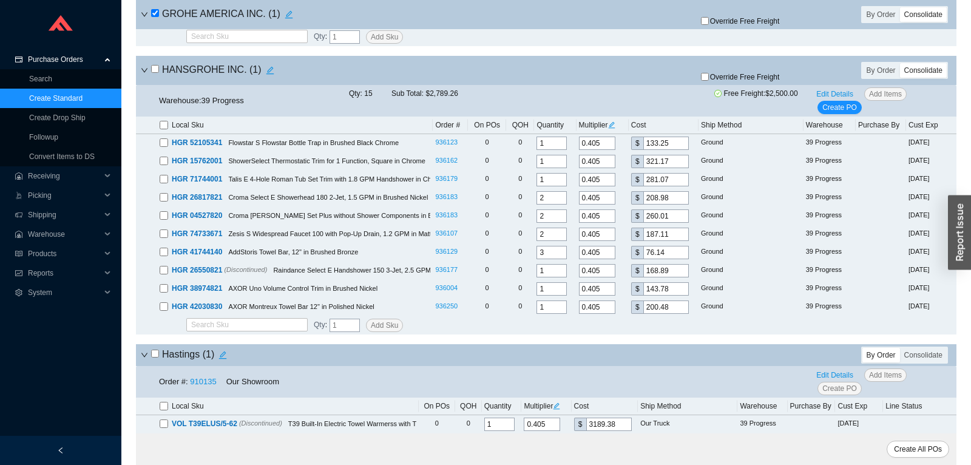
checkbox input "false"
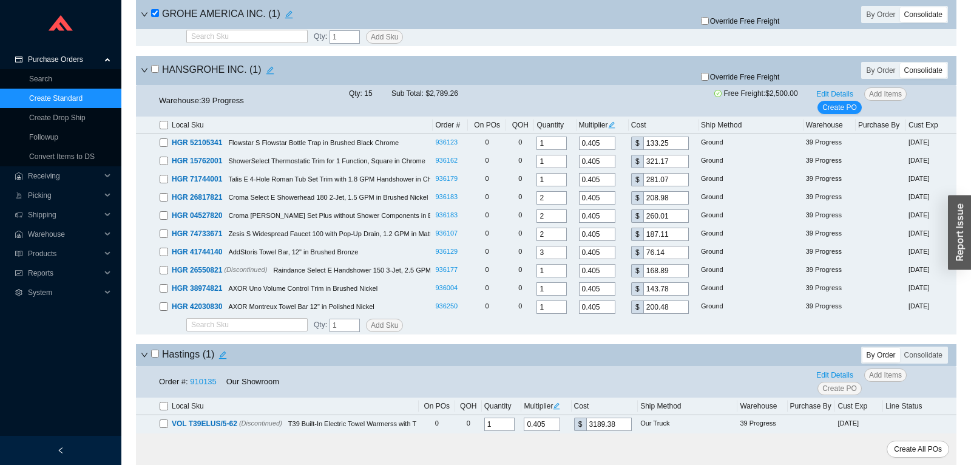
checkbox input "false"
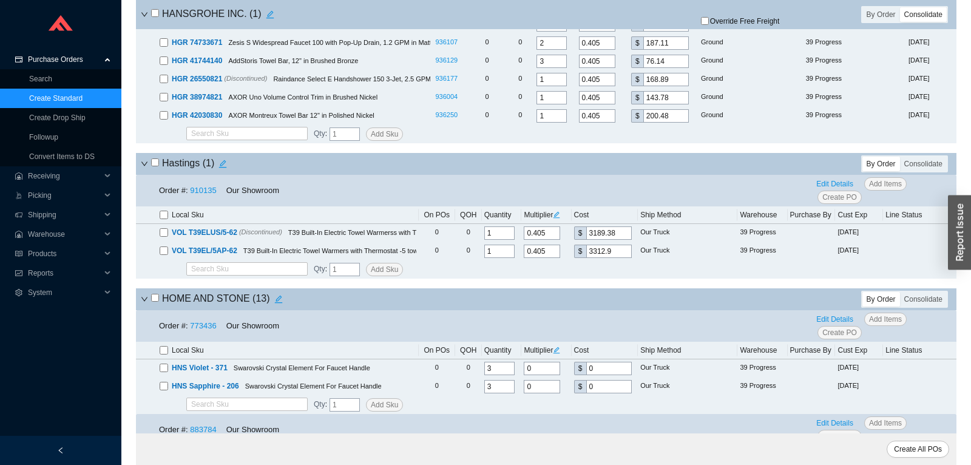
click at [157, 166] on input "checkbox" at bounding box center [155, 162] width 8 height 8
checkbox input "true"
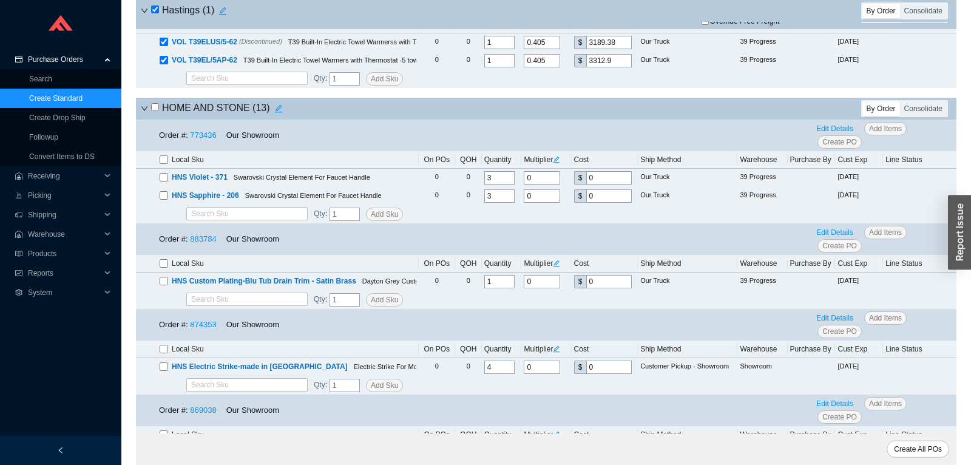
scroll to position [5288, 0]
click at [141, 112] on icon "down" at bounding box center [144, 107] width 7 height 7
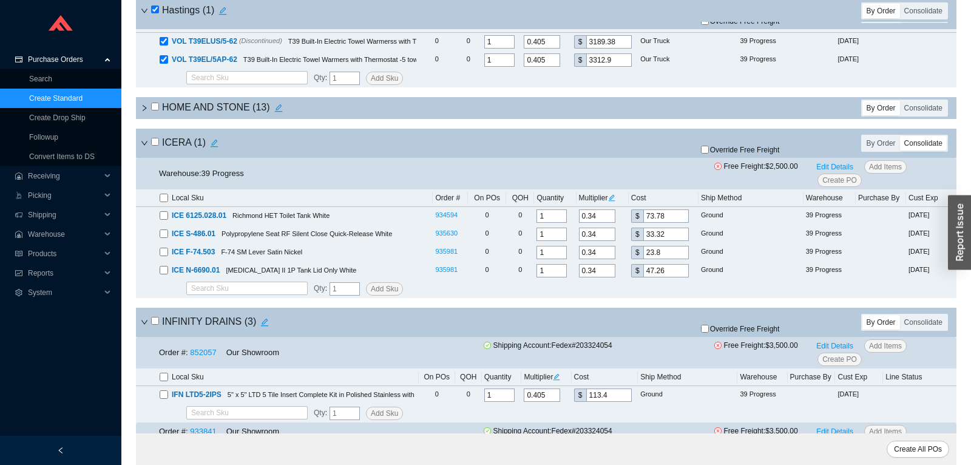
scroll to position [5415, 0]
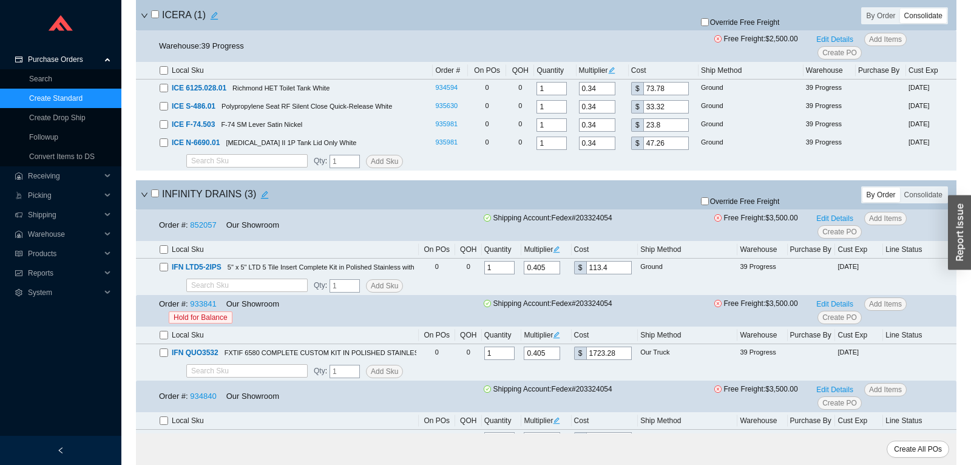
click at [165, 75] on input "checkbox" at bounding box center [164, 70] width 8 height 8
checkbox input "true"
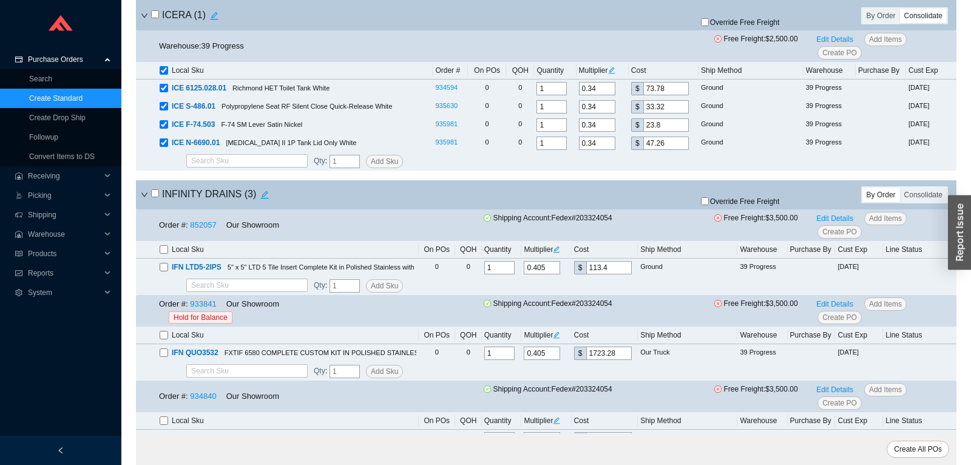
checkbox input "true"
click at [165, 75] on input "checkbox" at bounding box center [164, 70] width 8 height 8
checkbox input "false"
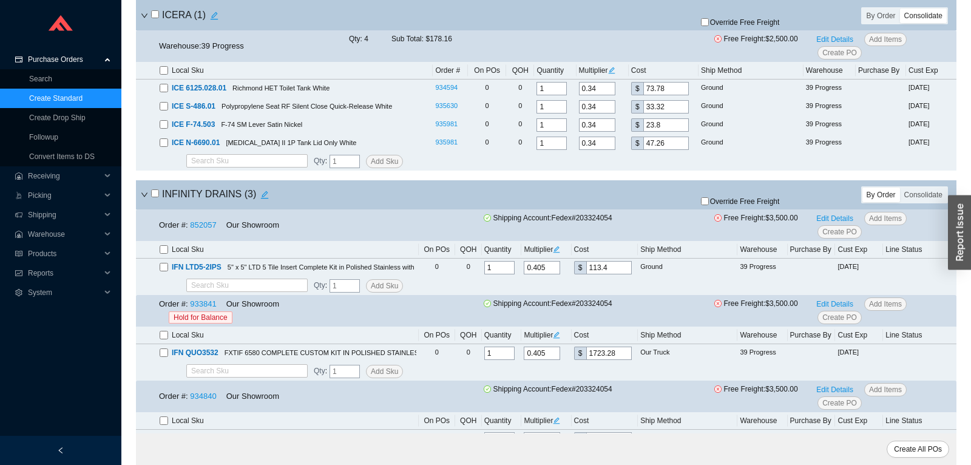
checkbox input "false"
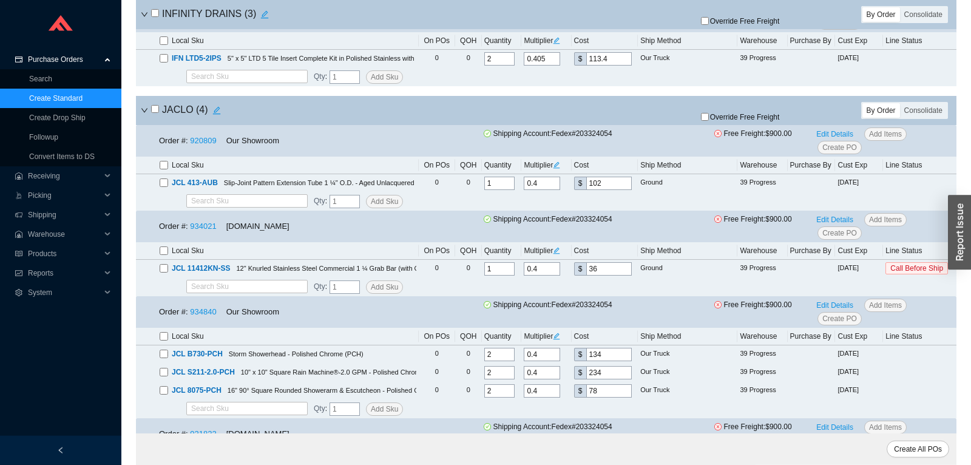
scroll to position [5798, 0]
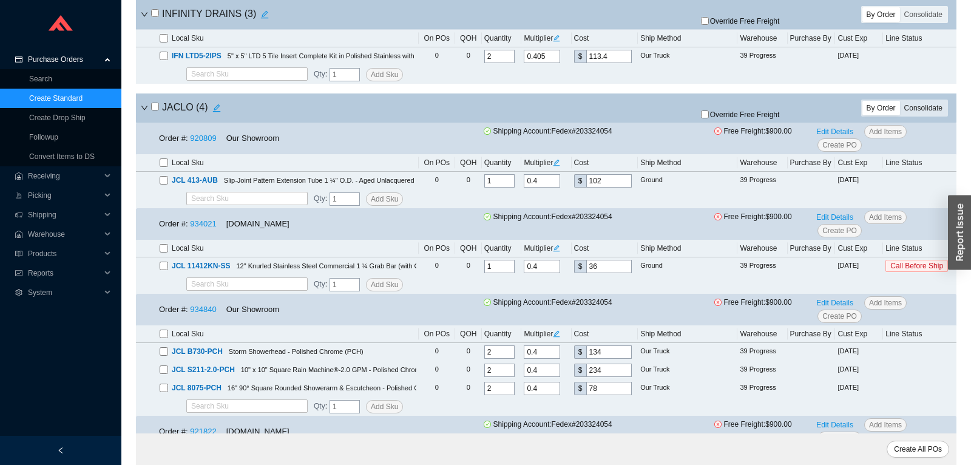
click at [934, 115] on div "Consolidate" at bounding box center [923, 108] width 47 height 15
click at [900, 101] on input "Consolidate" at bounding box center [900, 101] width 0 height 0
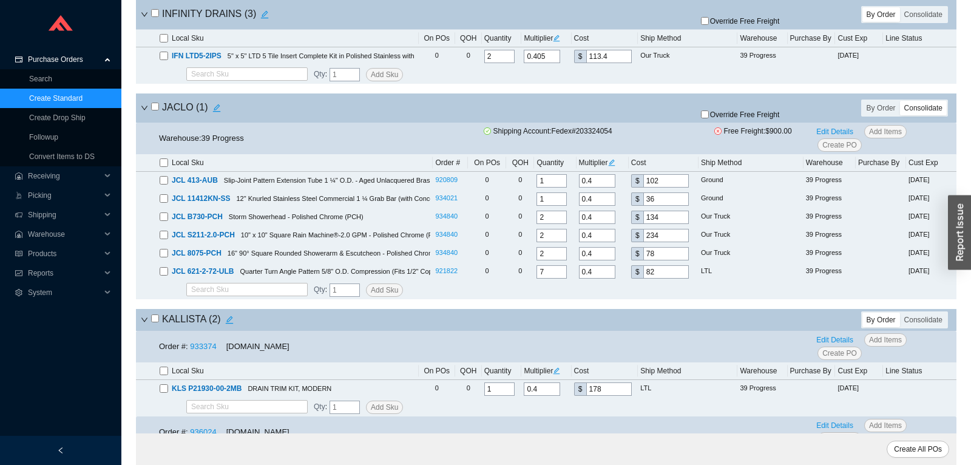
click at [154, 110] on input "checkbox" at bounding box center [155, 107] width 8 height 8
checkbox input "true"
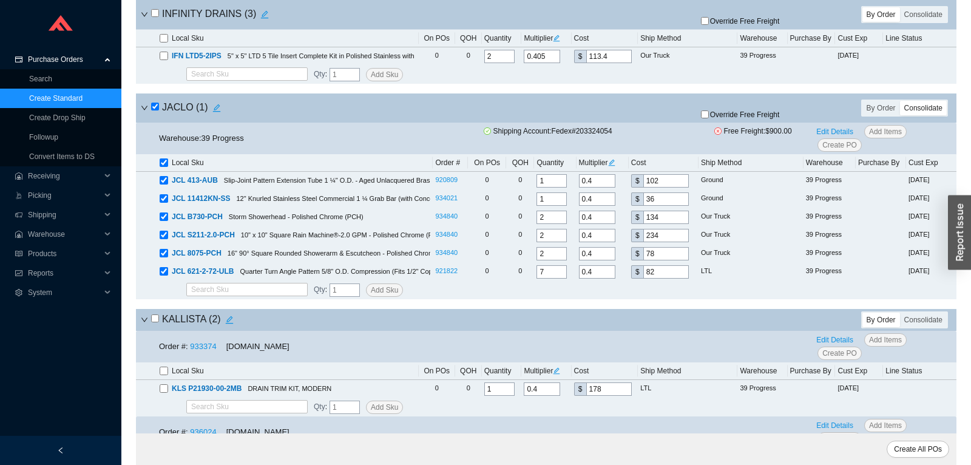
checkbox input "true"
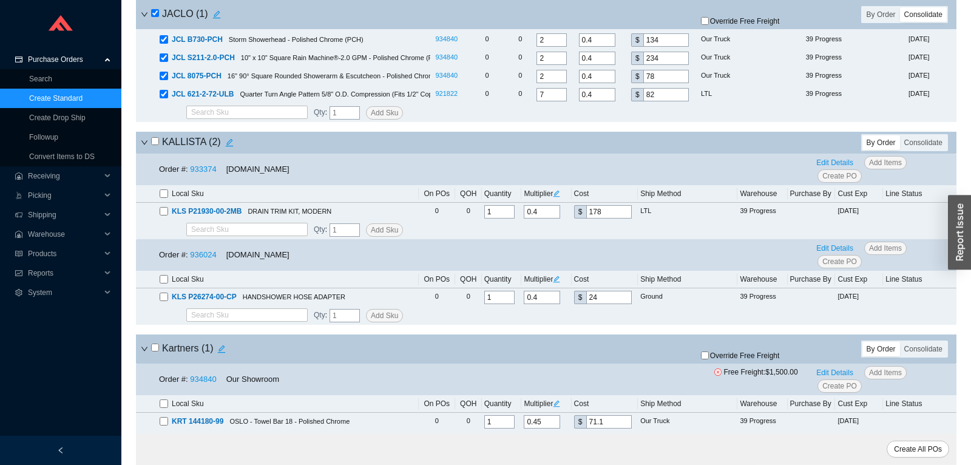
scroll to position [5989, 0]
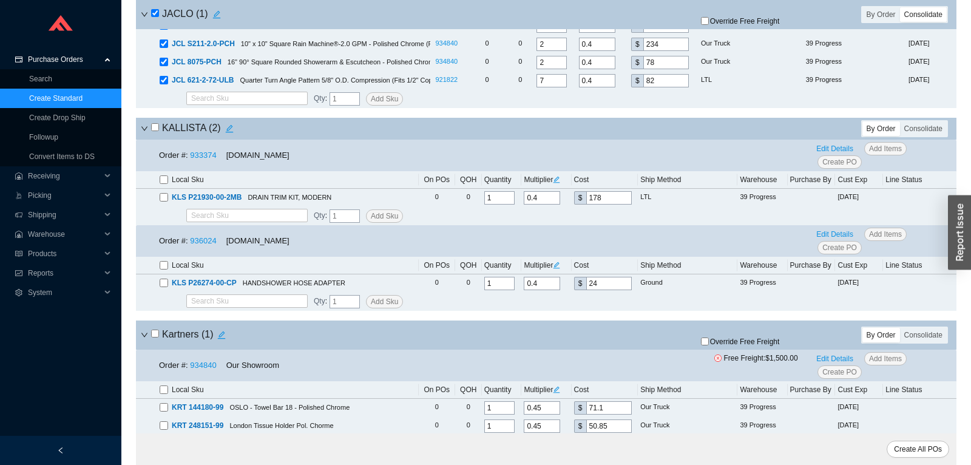
click at [157, 131] on input "checkbox" at bounding box center [155, 127] width 8 height 8
checkbox input "true"
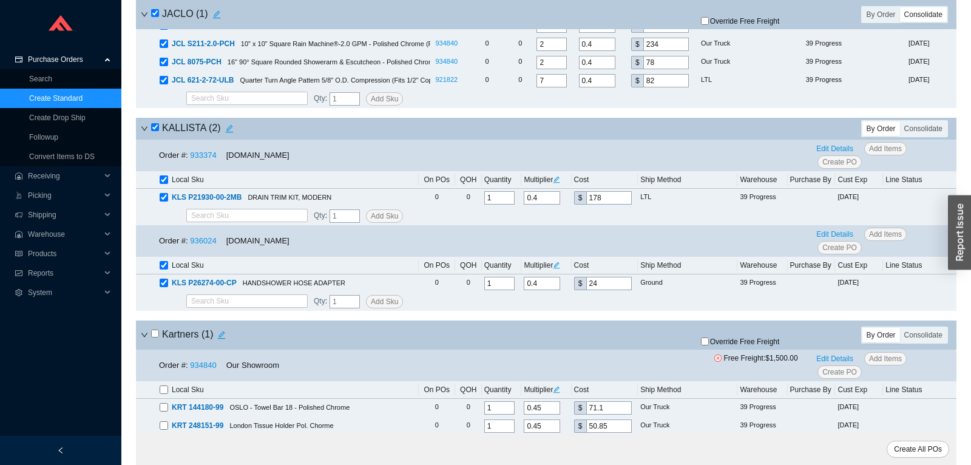
checkbox input "true"
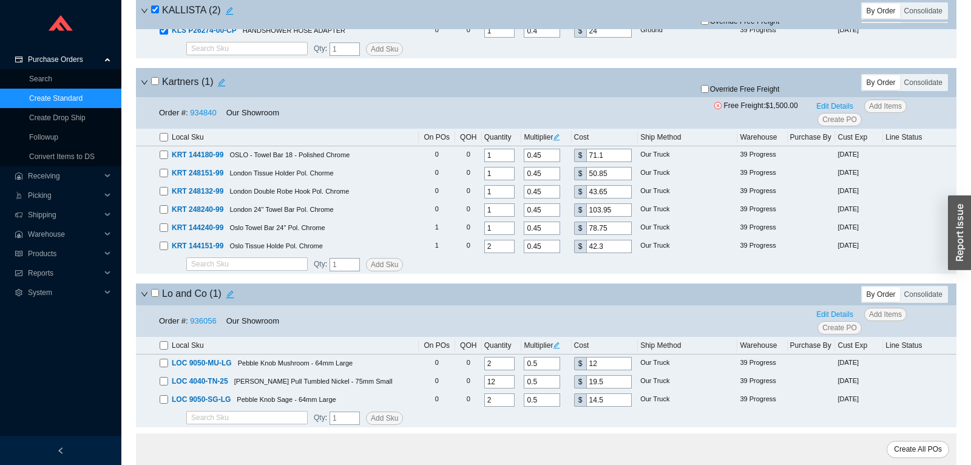
scroll to position [6243, 0]
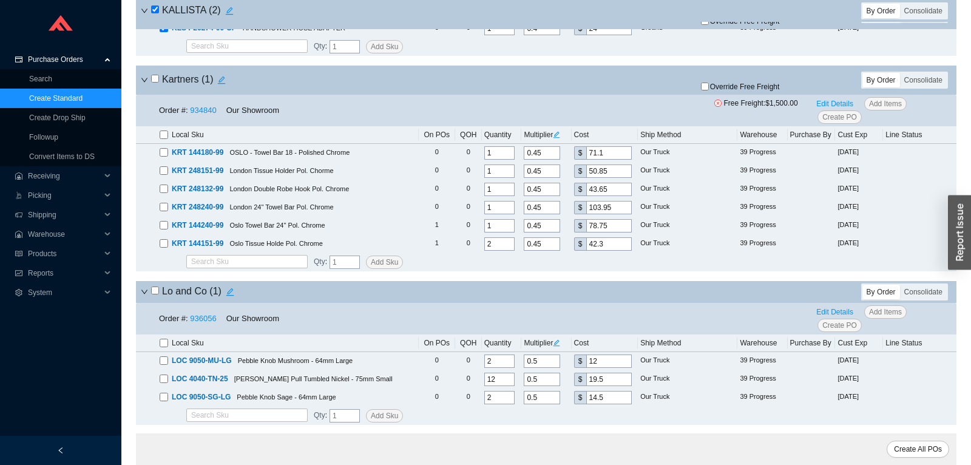
click at [158, 83] on input "checkbox" at bounding box center [155, 79] width 8 height 8
checkbox input "true"
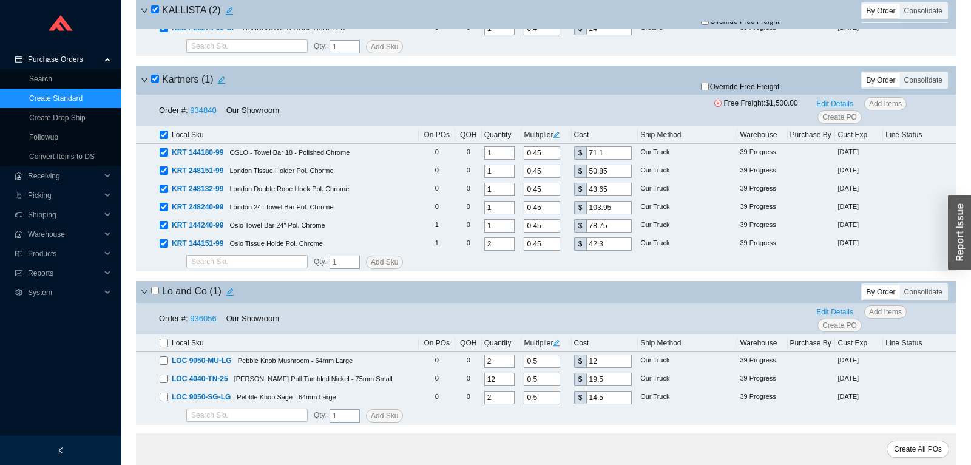
checkbox input "true"
click at [766, 90] on span "Override Free Freight" at bounding box center [745, 86] width 70 height 7
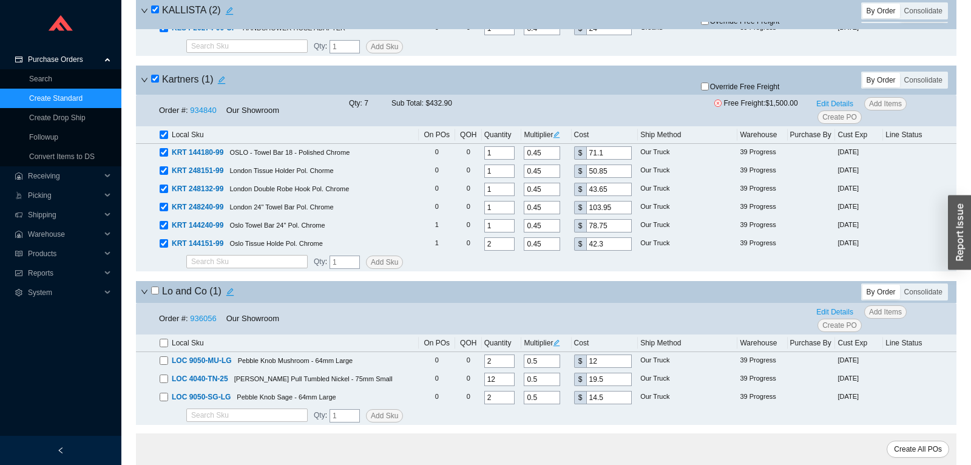
click at [709, 90] on input "Override Free Freight" at bounding box center [705, 87] width 8 height 8
checkbox input "true"
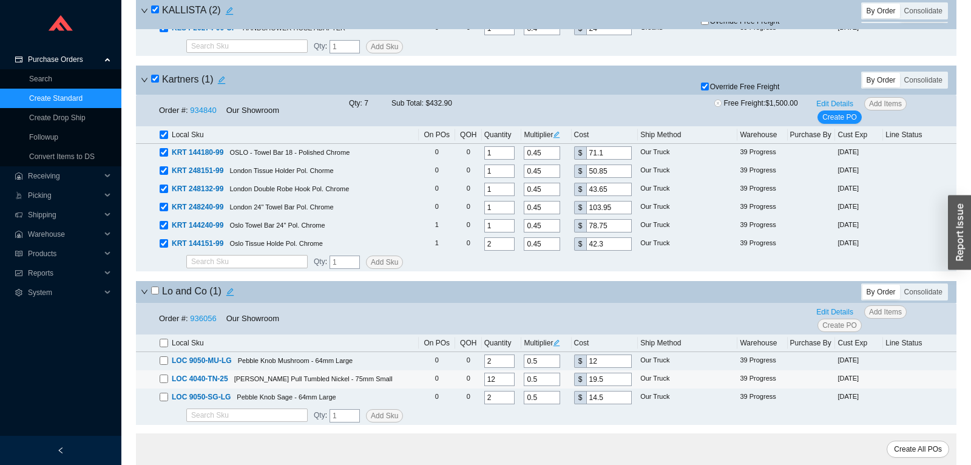
scroll to position [6435, 0]
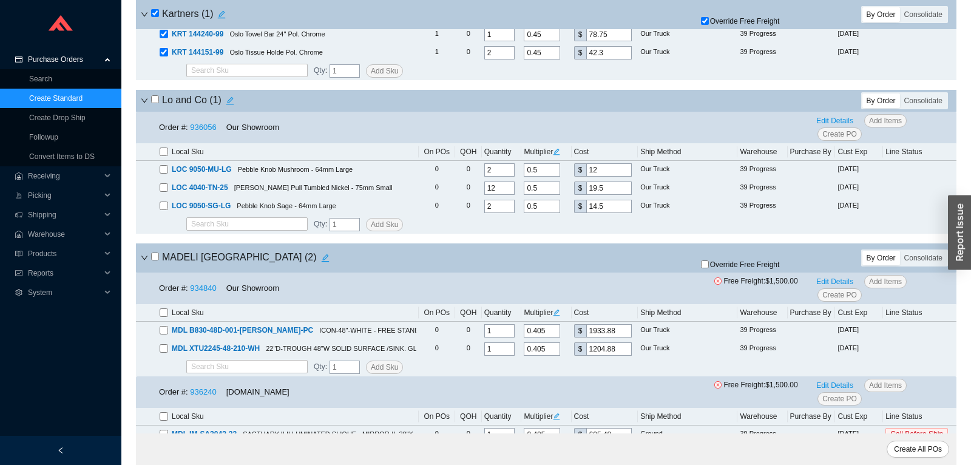
click at [154, 103] on input "checkbox" at bounding box center [155, 99] width 8 height 8
checkbox input "true"
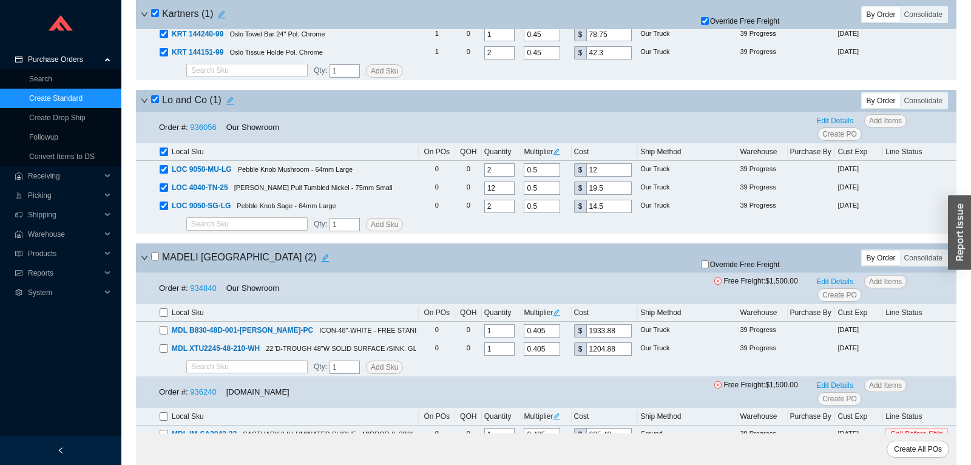
checkbox input "true"
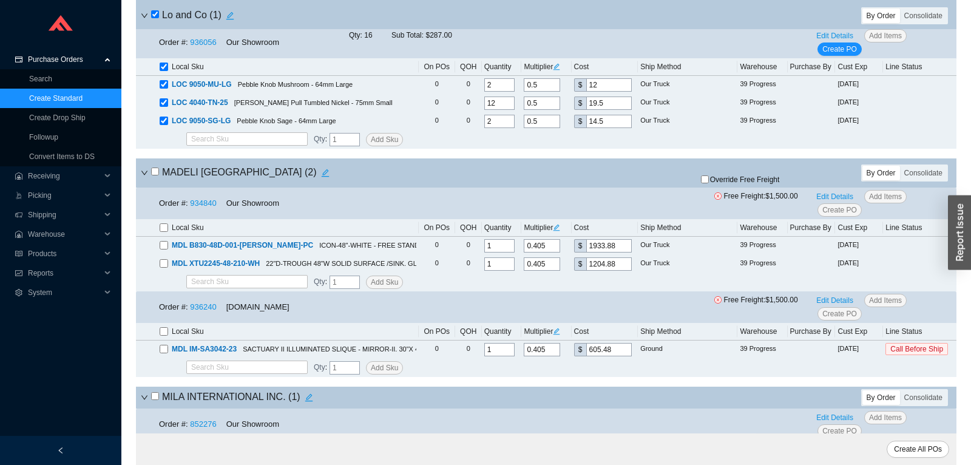
scroll to position [6562, 0]
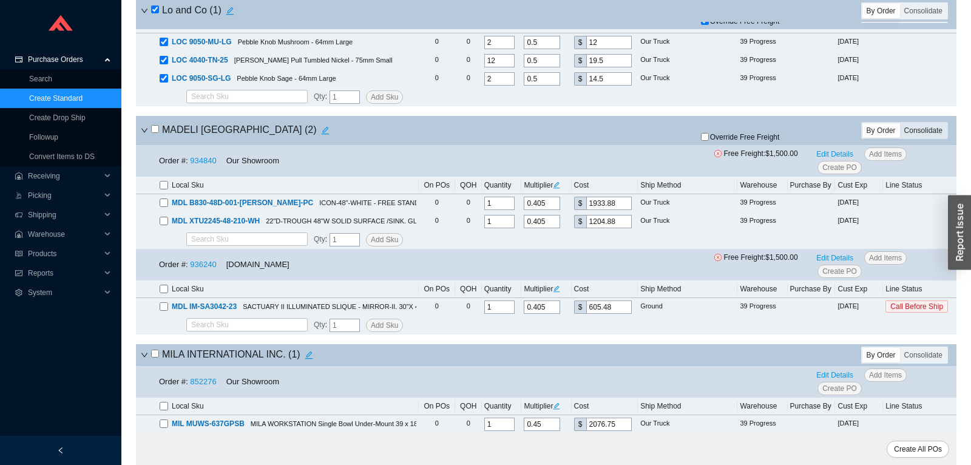
click at [911, 138] on div "Consolidate" at bounding box center [923, 130] width 47 height 15
click at [900, 123] on input "Consolidate" at bounding box center [900, 123] width 0 height 0
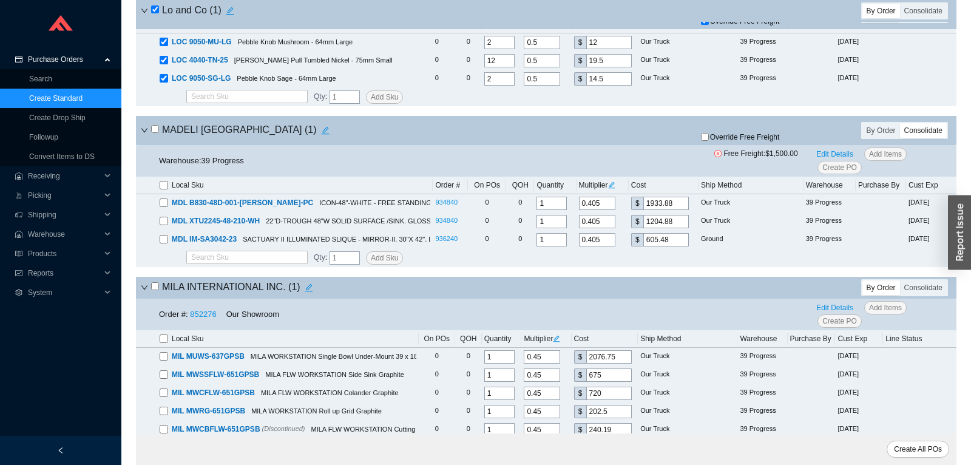
click at [154, 133] on input "checkbox" at bounding box center [155, 129] width 8 height 8
checkbox input "true"
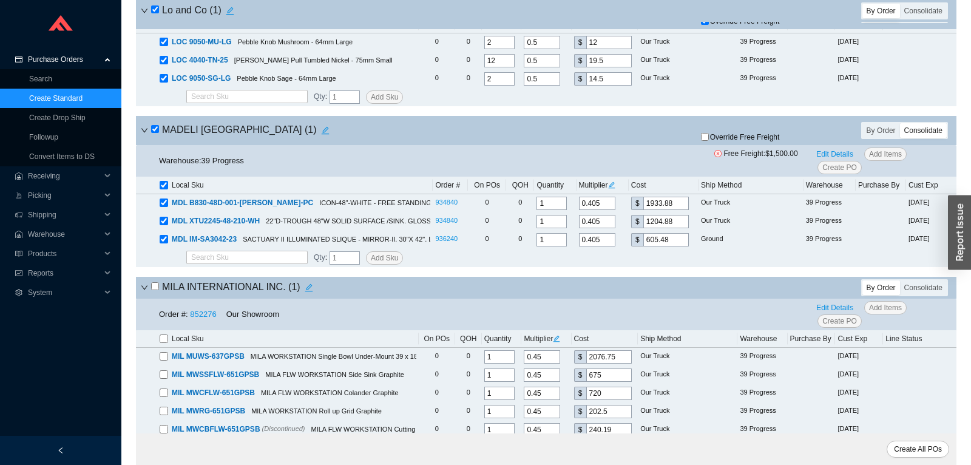
checkbox input "true"
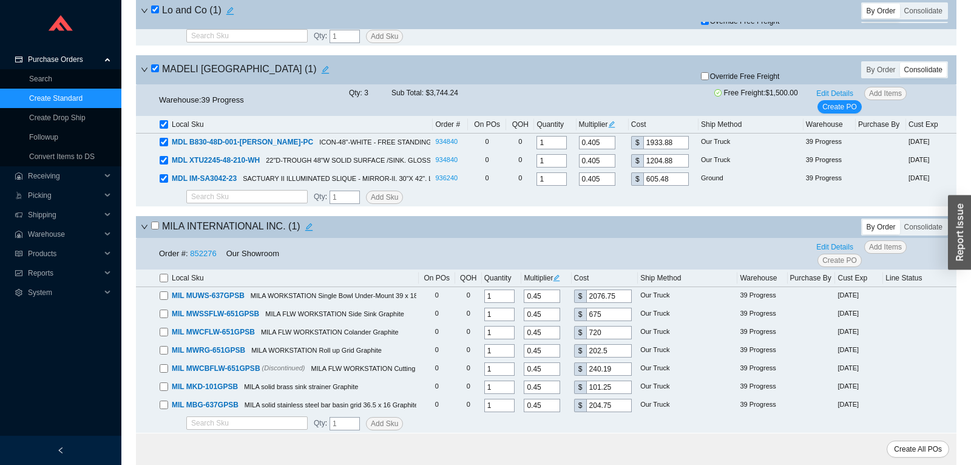
scroll to position [6689, 0]
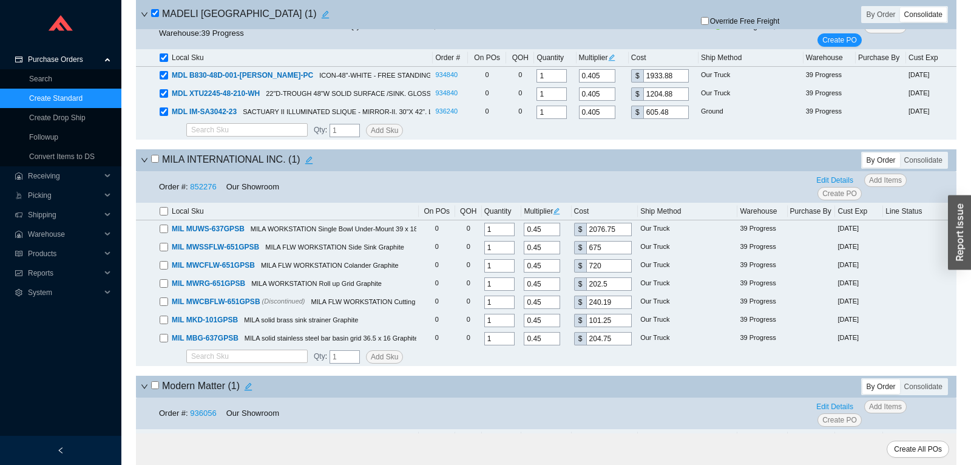
click at [155, 163] on input "checkbox" at bounding box center [155, 159] width 8 height 8
checkbox input "true"
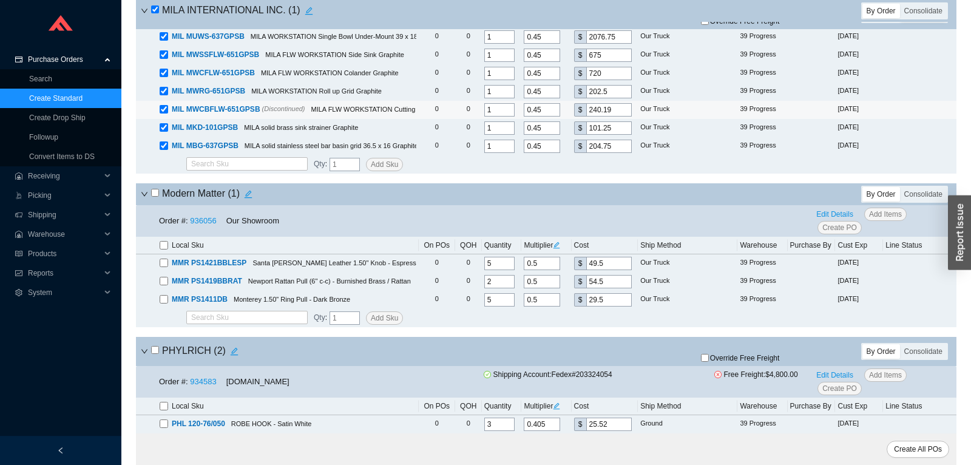
scroll to position [7008, 0]
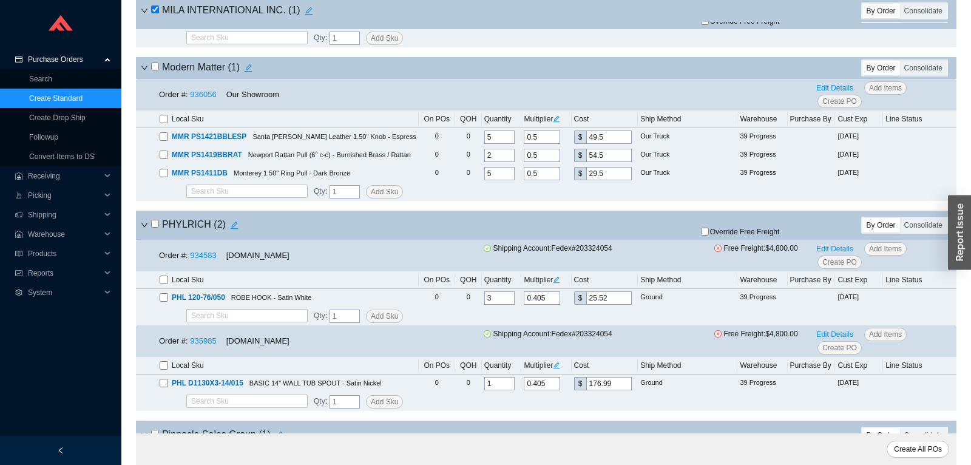
click at [154, 70] on input "checkbox" at bounding box center [155, 66] width 8 height 8
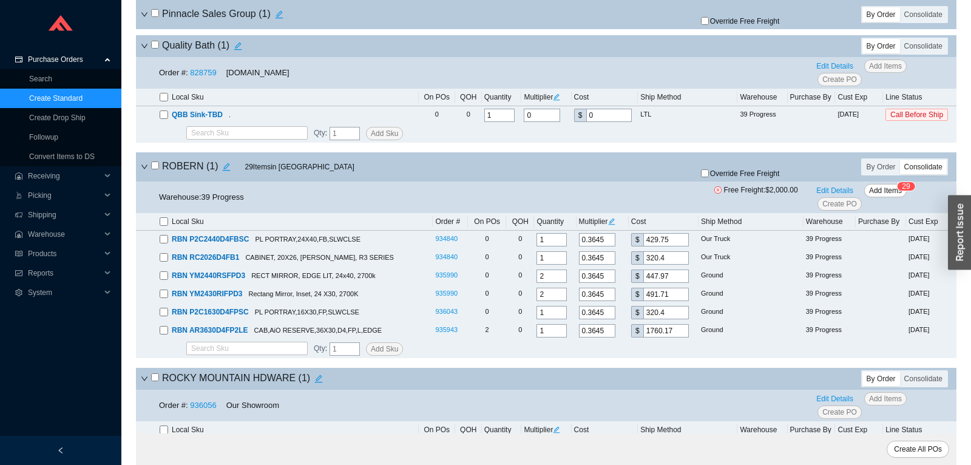
scroll to position [7645, 0]
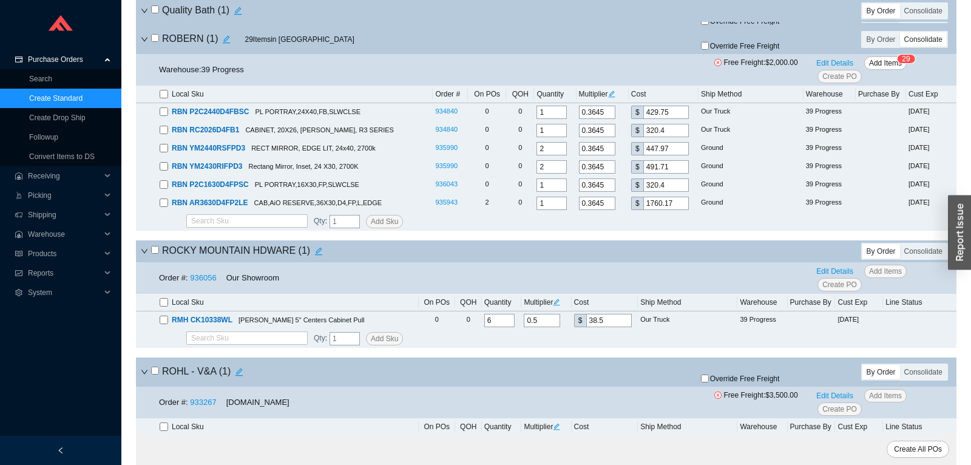
click at [154, 42] on input "checkbox" at bounding box center [155, 38] width 8 height 8
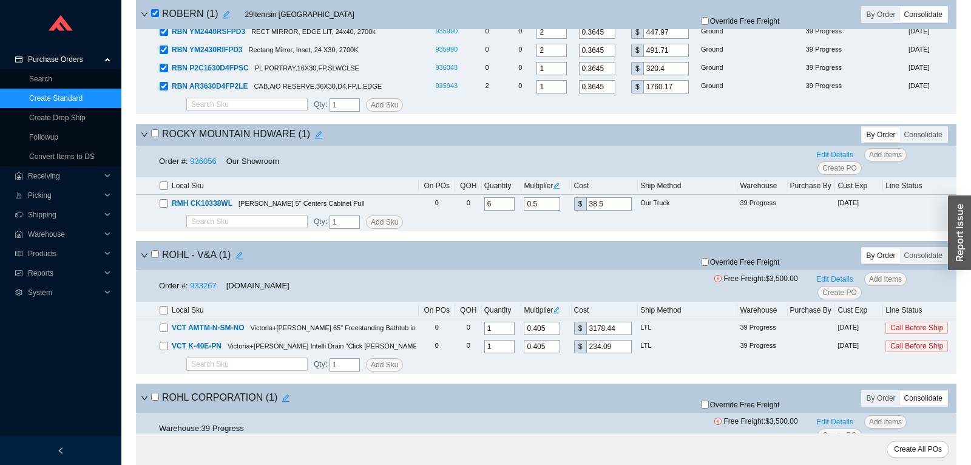
scroll to position [7836, 0]
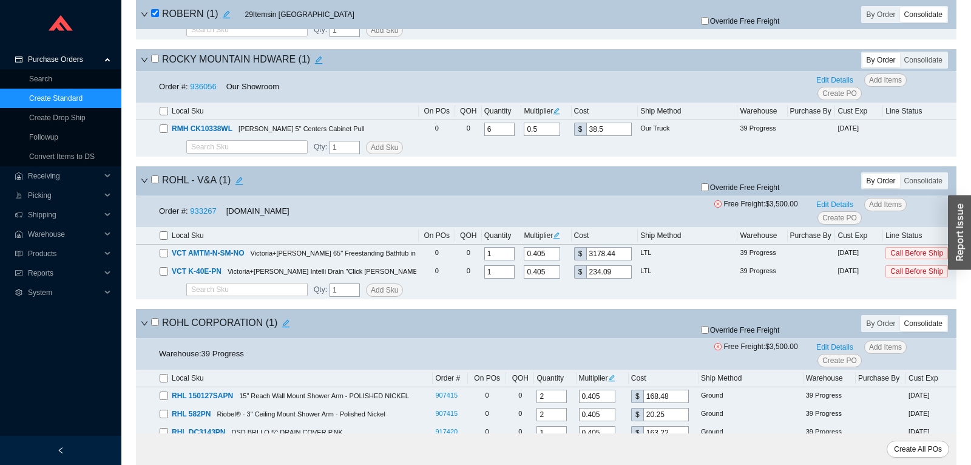
click at [155, 62] on input "checkbox" at bounding box center [155, 59] width 8 height 8
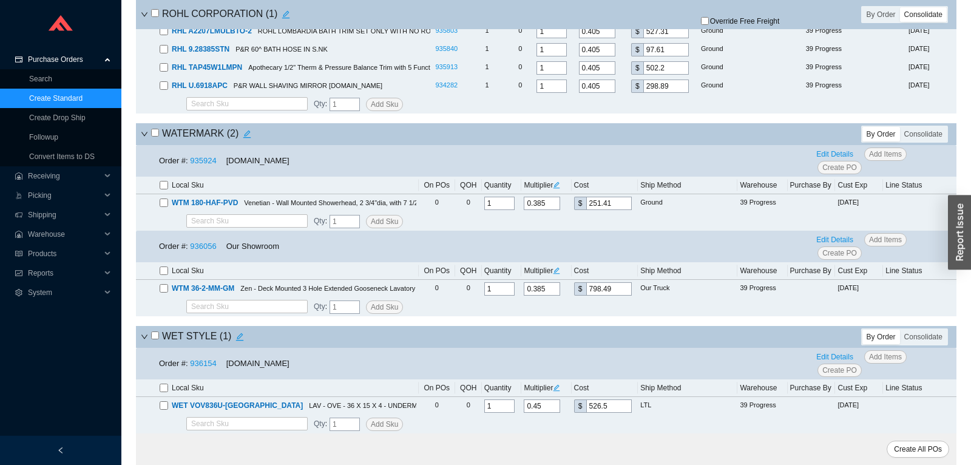
scroll to position [10005, 0]
click at [155, 133] on input "checkbox" at bounding box center [155, 133] width 8 height 8
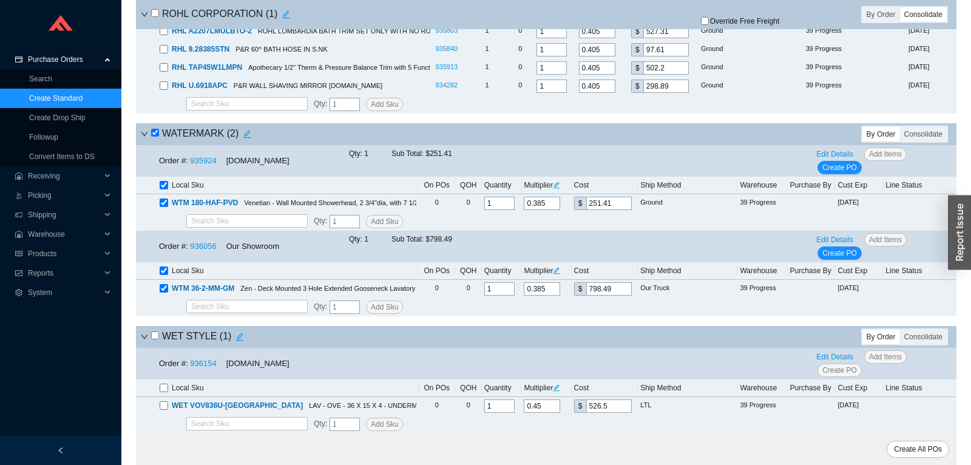
click at [157, 337] on input "checkbox" at bounding box center [155, 335] width 8 height 8
drag, startPoint x: 916, startPoint y: 447, endPoint x: 836, endPoint y: 463, distance: 81.6
click at [915, 447] on span "Create All POs" at bounding box center [918, 449] width 48 height 12
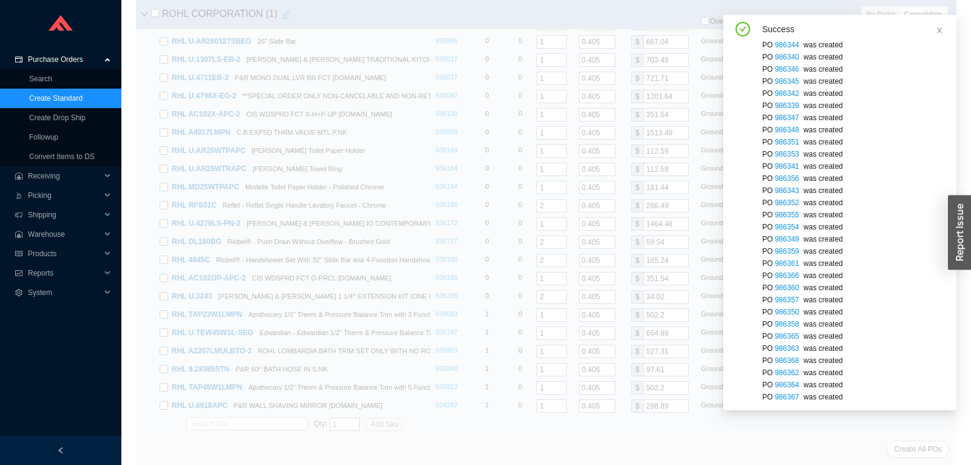
scroll to position [5597, 0]
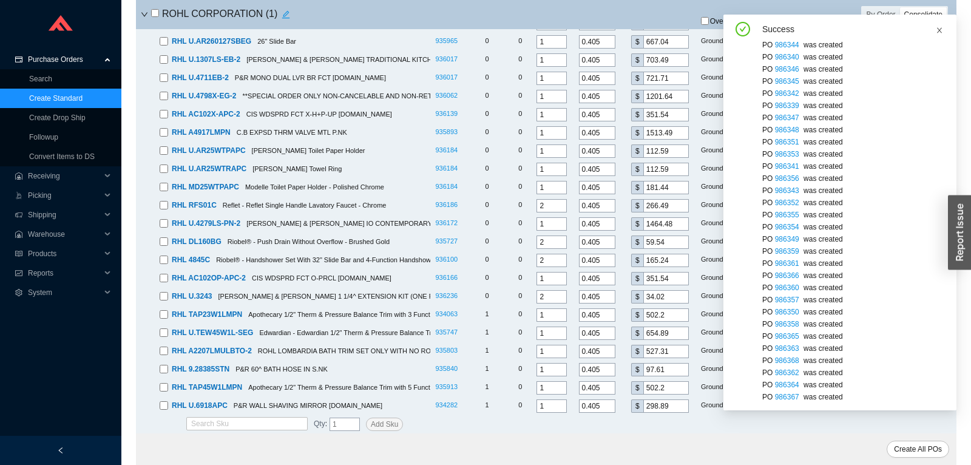
click at [938, 32] on icon "close" at bounding box center [939, 29] width 5 height 5
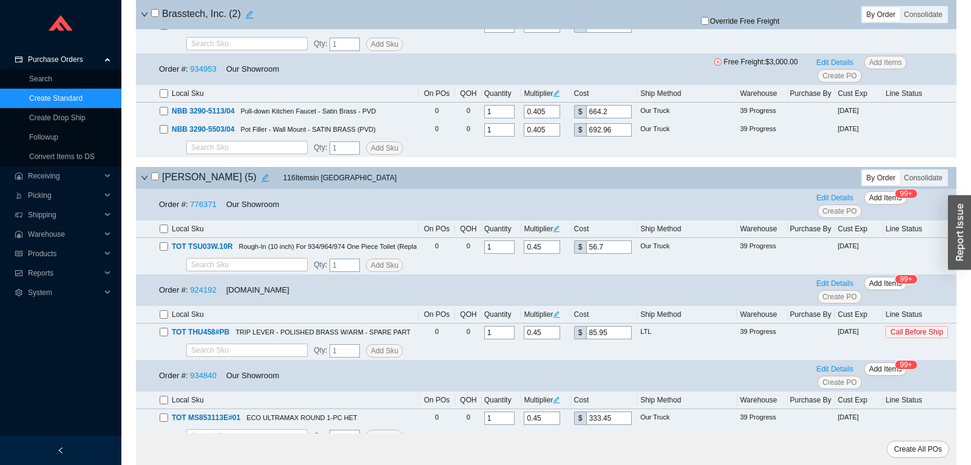
scroll to position [0, 0]
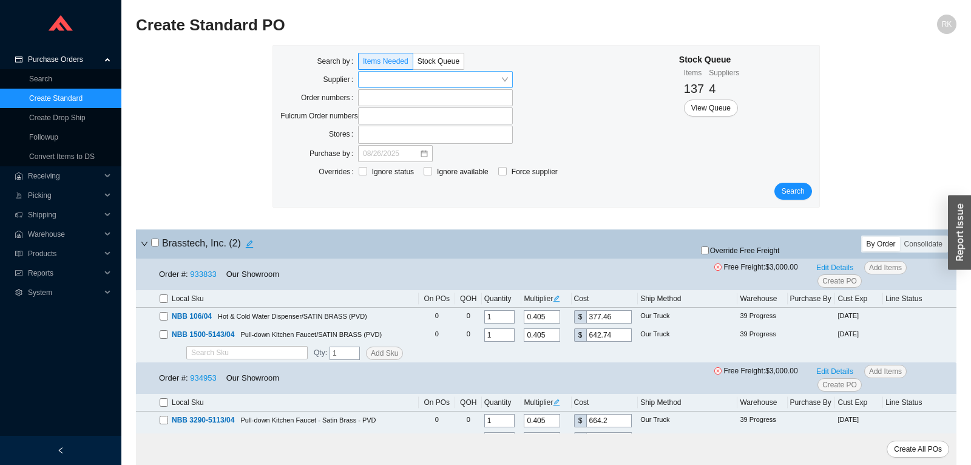
click at [419, 78] on input "search" at bounding box center [432, 80] width 138 height 16
click at [790, 191] on span "Search" at bounding box center [792, 191] width 23 height 12
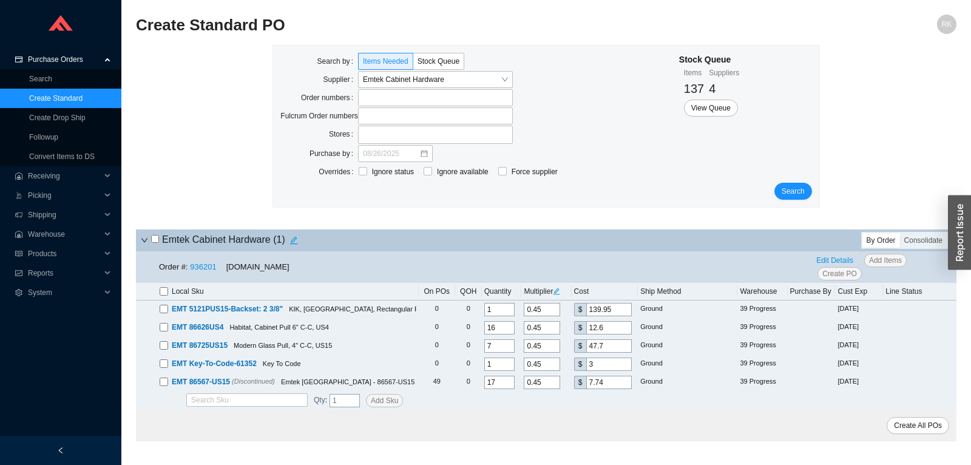
click at [153, 239] on input "checkbox" at bounding box center [155, 239] width 8 height 8
click at [834, 272] on span "Create PO" at bounding box center [839, 274] width 35 height 12
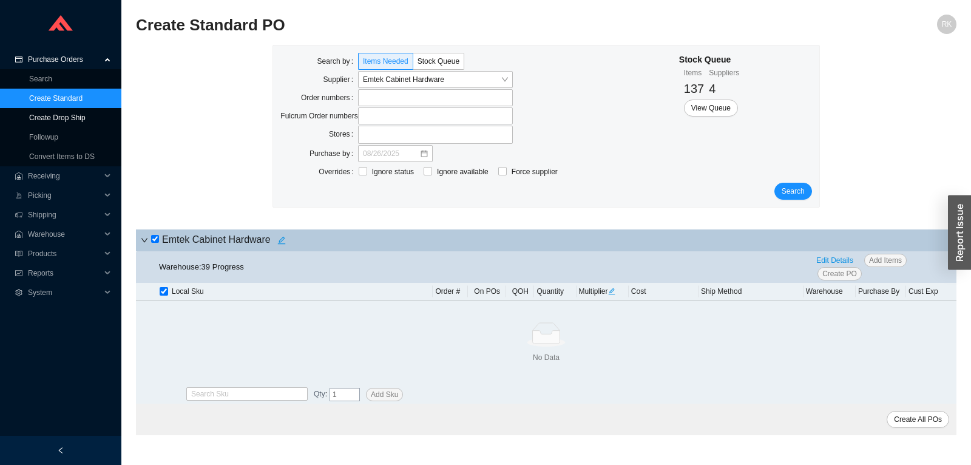
click at [70, 115] on link "Create Drop Ship" at bounding box center [57, 117] width 56 height 8
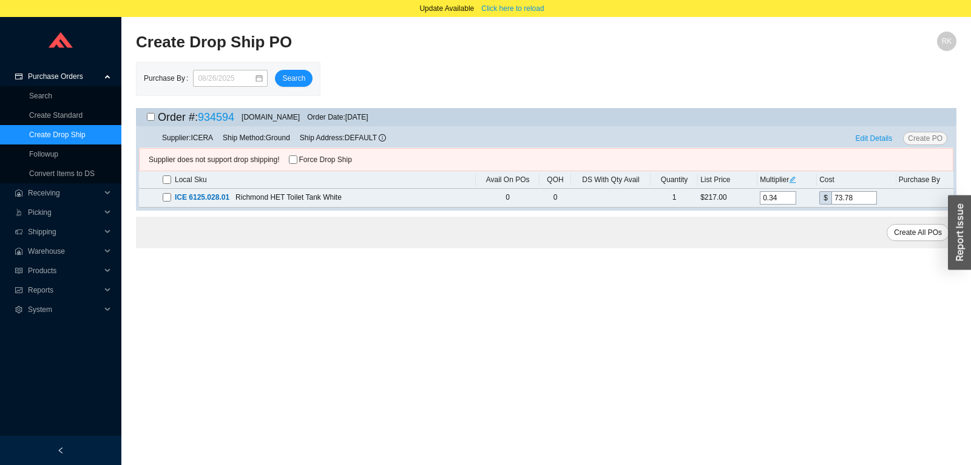
click at [153, 117] on input "checkbox" at bounding box center [151, 117] width 8 height 8
click at [871, 138] on span "Edit Details" at bounding box center [874, 138] width 37 height 12
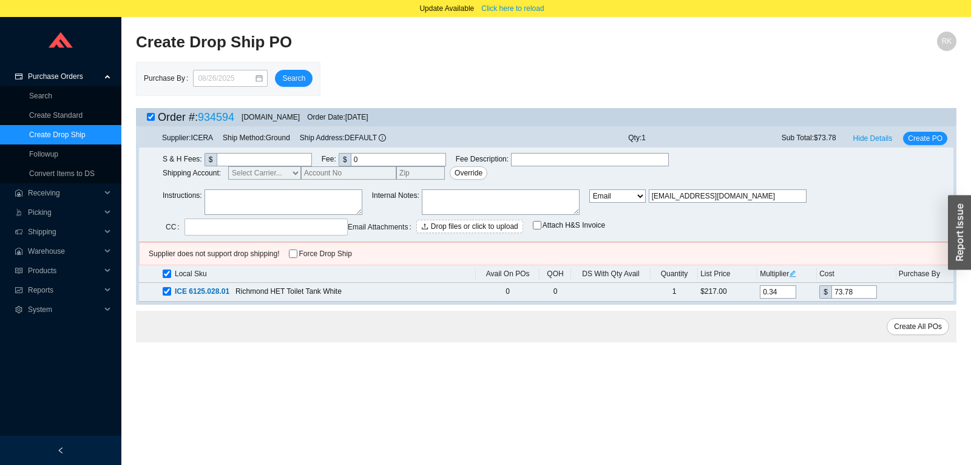
click at [308, 210] on textarea at bounding box center [283, 201] width 158 height 25
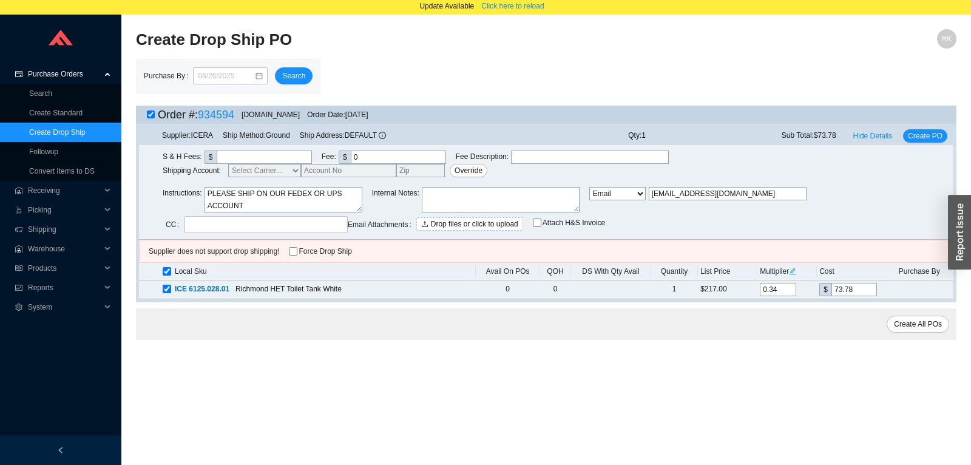
scroll to position [17, 0]
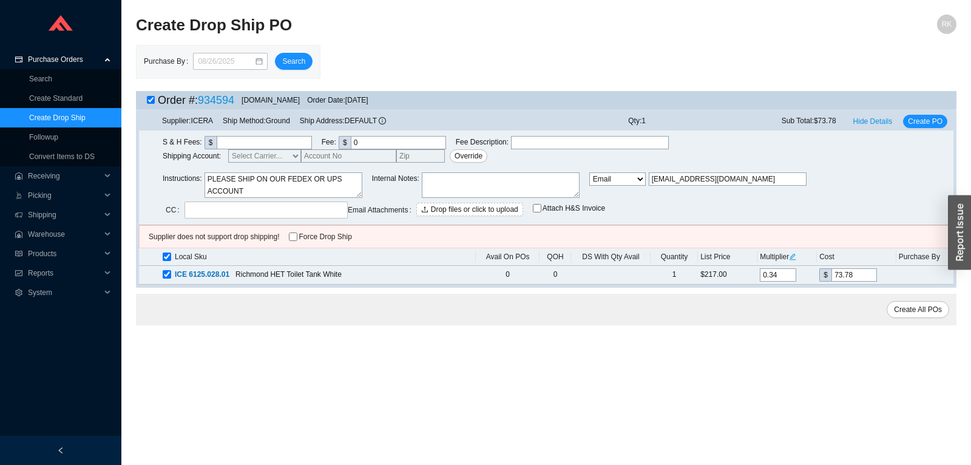
click at [292, 235] on input "Force Drop Ship" at bounding box center [293, 236] width 8 height 8
click at [926, 129] on div "Supplier: ICERA Ship Method: Ground Ship Address: DEFAULT Qty: 1 Sub Total: $73…" at bounding box center [546, 121] width 814 height 19
click at [931, 122] on span "Create PO" at bounding box center [925, 121] width 35 height 12
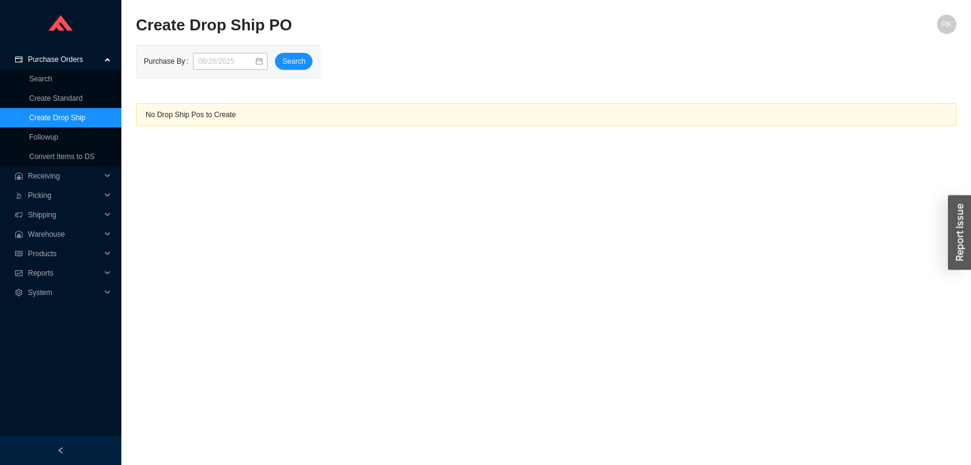
scroll to position [0, 0]
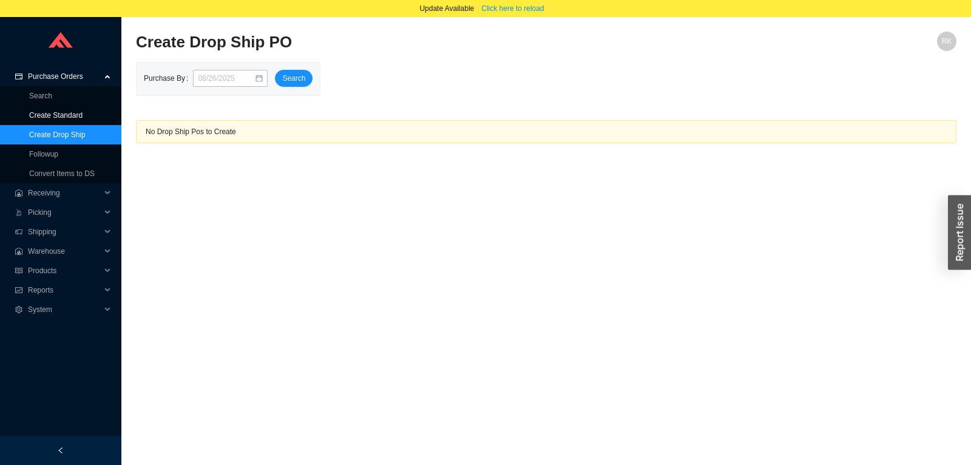
click at [42, 120] on link "Create Standard" at bounding box center [55, 115] width 53 height 8
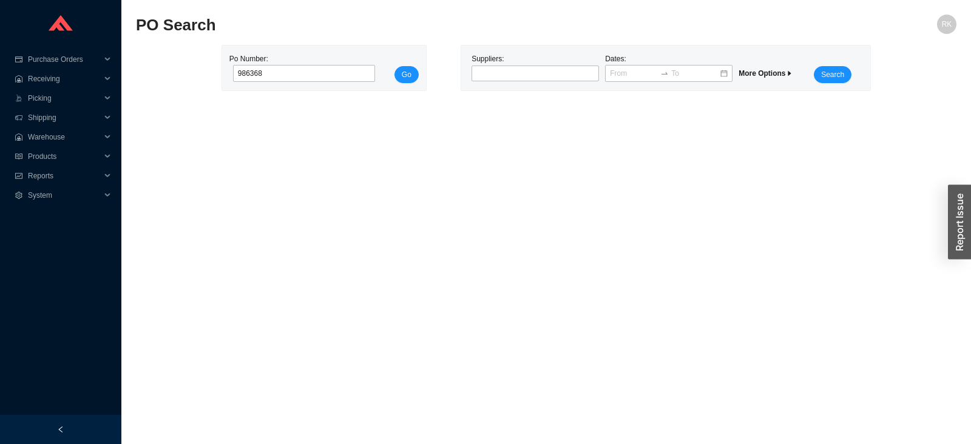
type input "986368"
click at [393, 79] on div "Po Number: 986368 Go" at bounding box center [323, 68] width 189 height 30
click at [407, 78] on span "Go" at bounding box center [407, 75] width 10 height 12
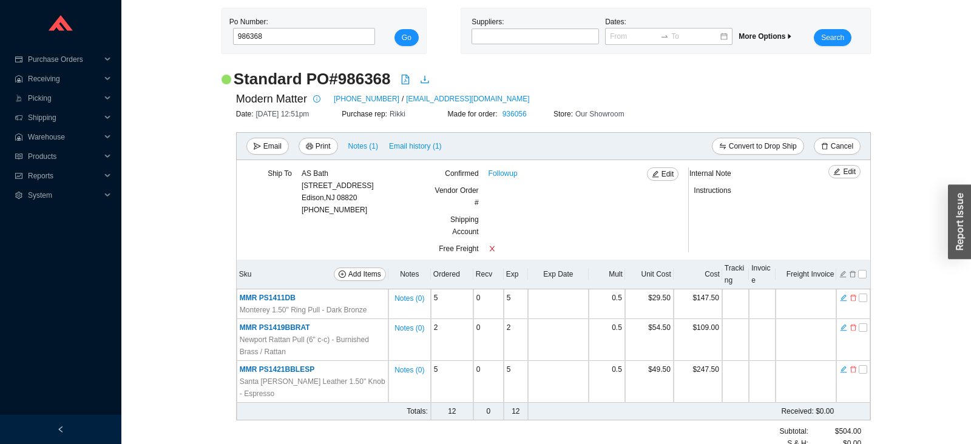
scroll to position [66, 0]
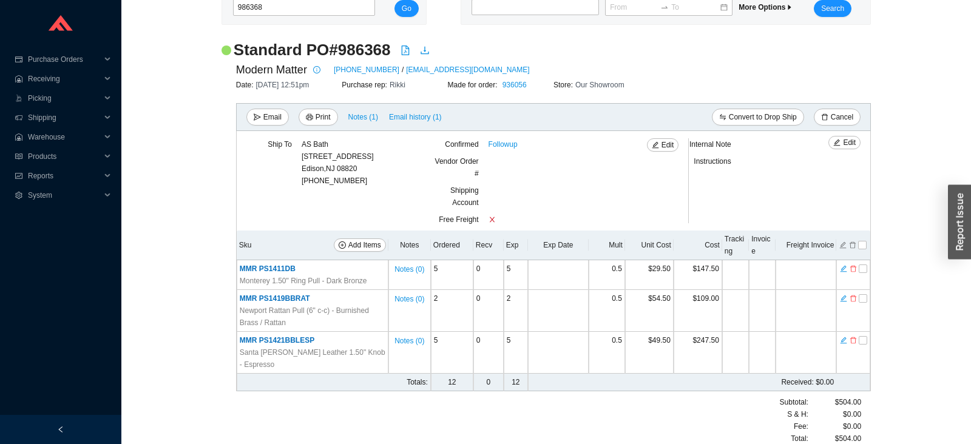
click at [285, 123] on div "Email Print Notes ( 1 ) Email history (1)" at bounding box center [399, 117] width 307 height 17
click at [279, 121] on span "Email" at bounding box center [272, 117] width 18 height 12
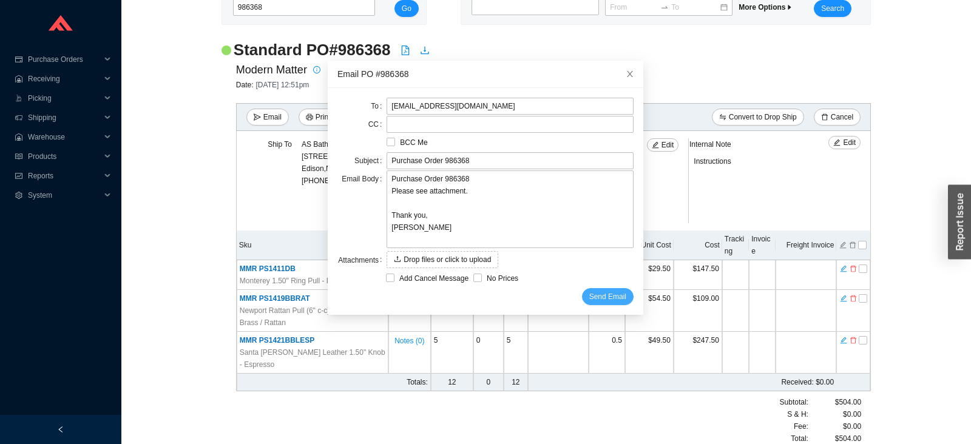
click at [607, 296] on span "Send Email" at bounding box center [607, 297] width 37 height 12
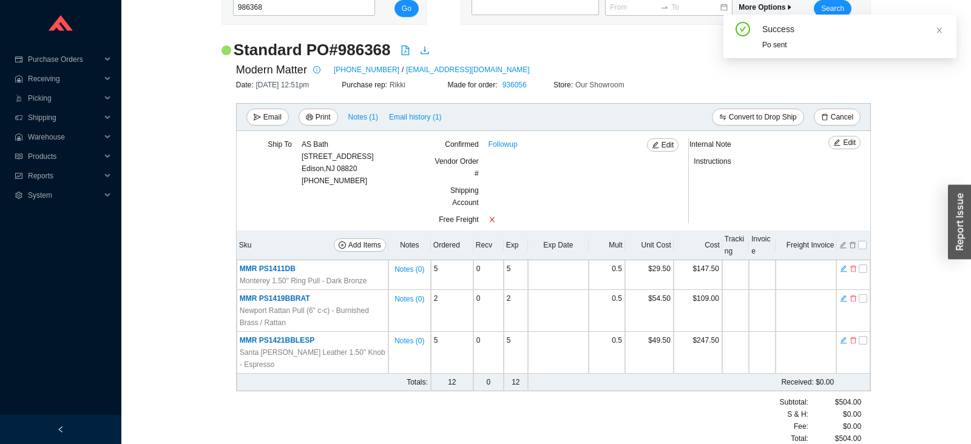
scroll to position [0, 0]
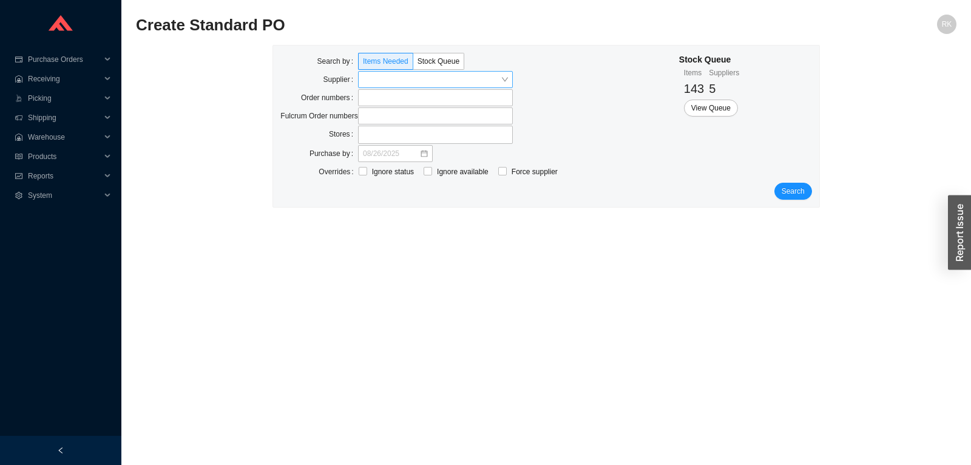
click at [434, 83] on input "search" at bounding box center [432, 80] width 138 height 16
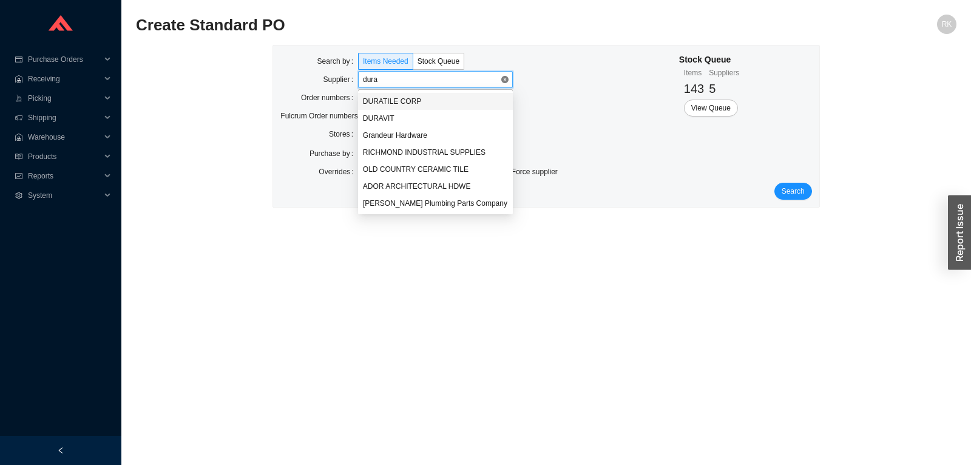
type input "durav"
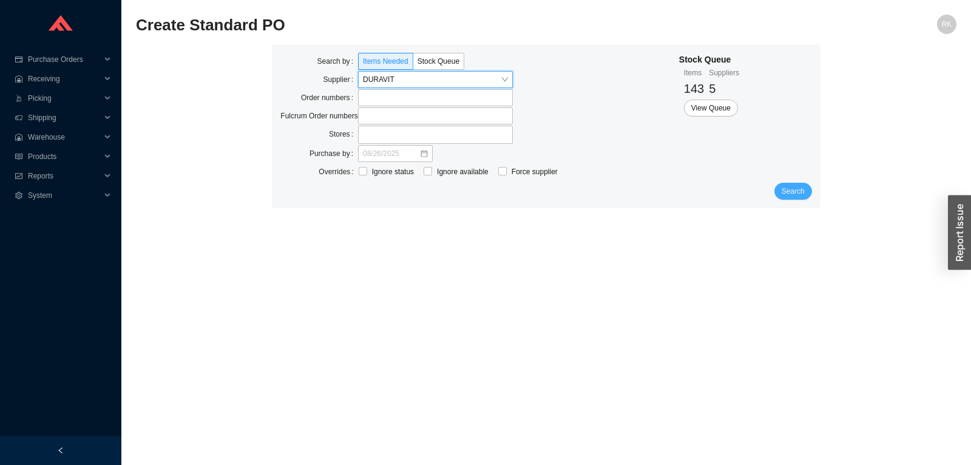
click at [800, 192] on span "Search" at bounding box center [792, 191] width 23 height 12
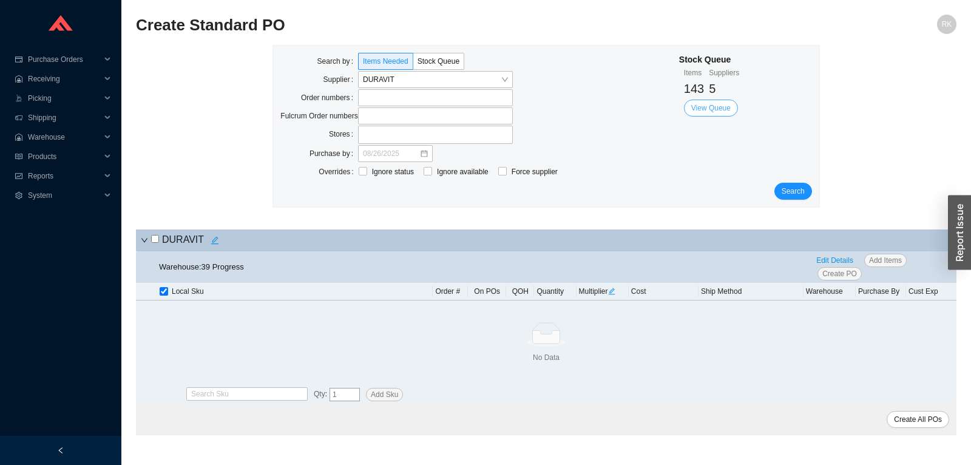
click at [727, 110] on span "View Queue" at bounding box center [710, 108] width 39 height 12
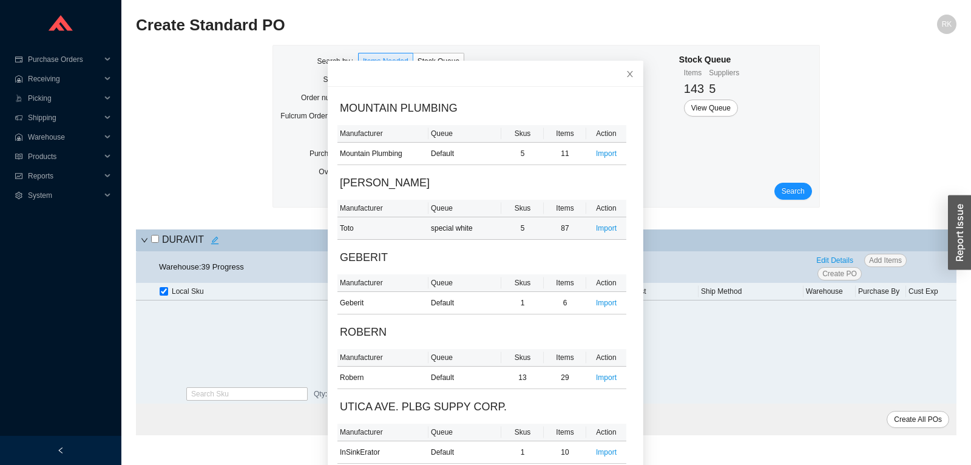
scroll to position [28, 0]
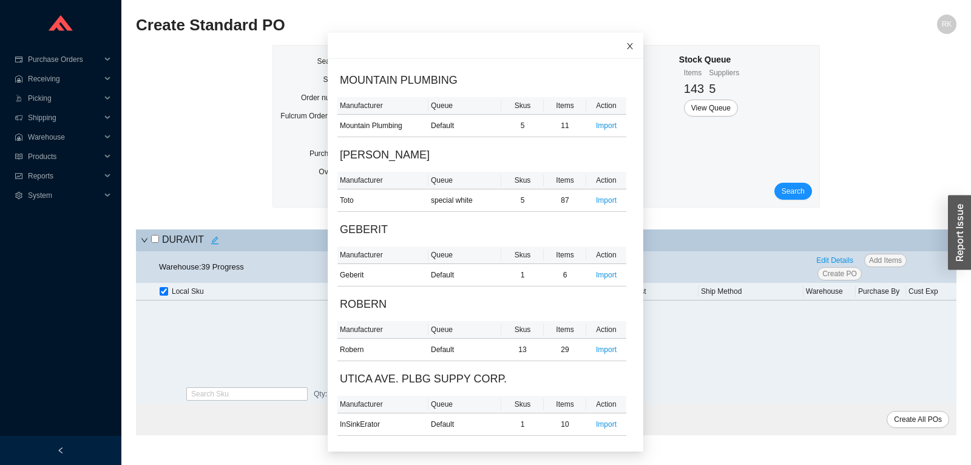
click at [633, 44] on icon "close" at bounding box center [630, 46] width 8 height 8
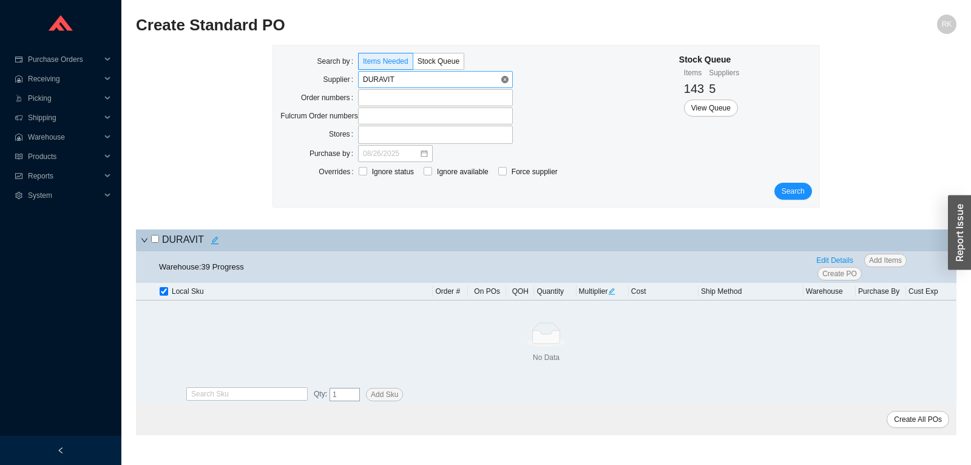
drag, startPoint x: 506, startPoint y: 81, endPoint x: 483, endPoint y: 82, distance: 23.1
click at [464, 83] on input "search" at bounding box center [432, 80] width 138 height 16
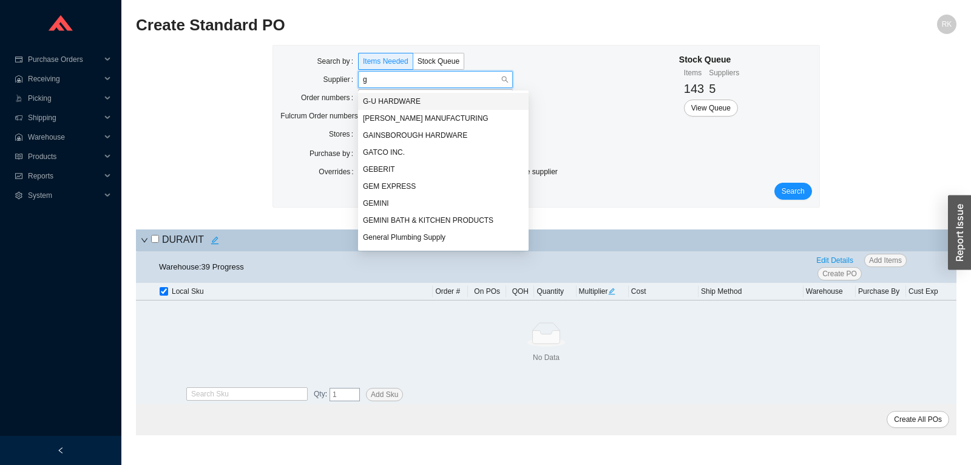
type input "ge"
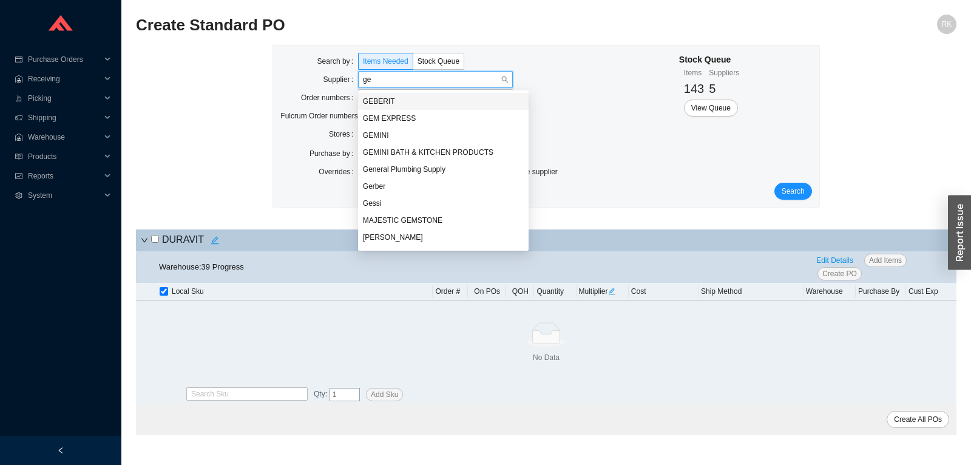
click at [400, 100] on div "GEBERIT" at bounding box center [443, 101] width 161 height 11
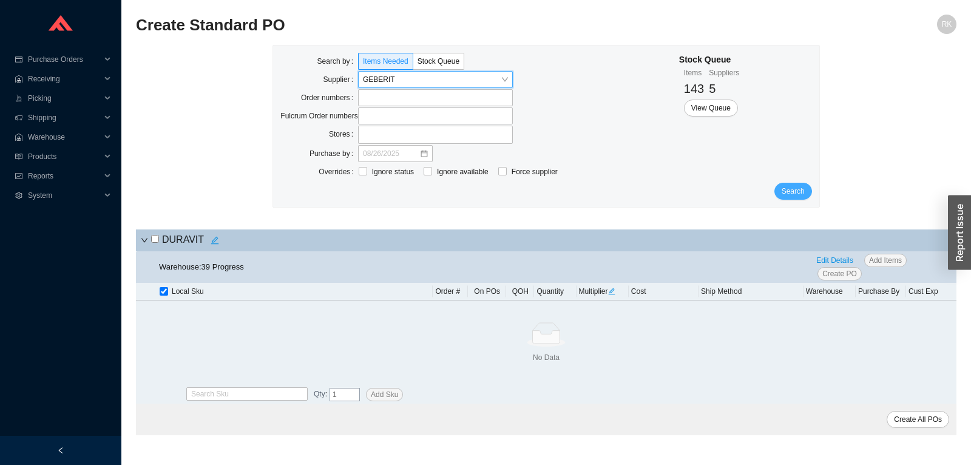
click at [798, 192] on span "Search" at bounding box center [792, 191] width 23 height 12
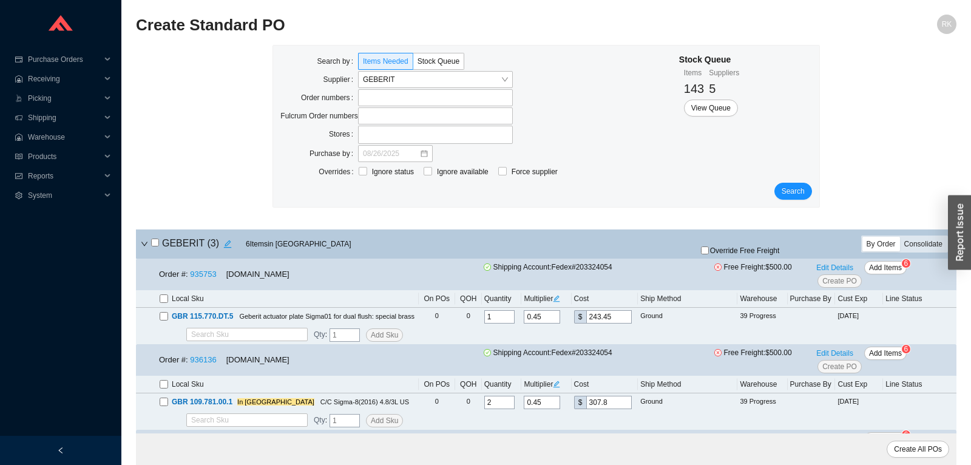
click at [912, 248] on div "Consolidate" at bounding box center [923, 244] width 47 height 15
click at [900, 237] on input "Consolidate" at bounding box center [900, 237] width 0 height 0
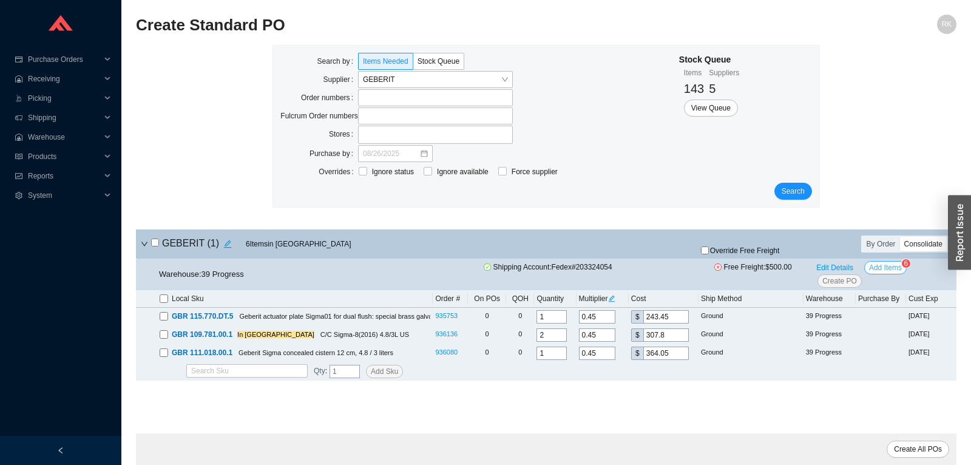
click at [890, 270] on span "Add Items" at bounding box center [885, 268] width 33 height 12
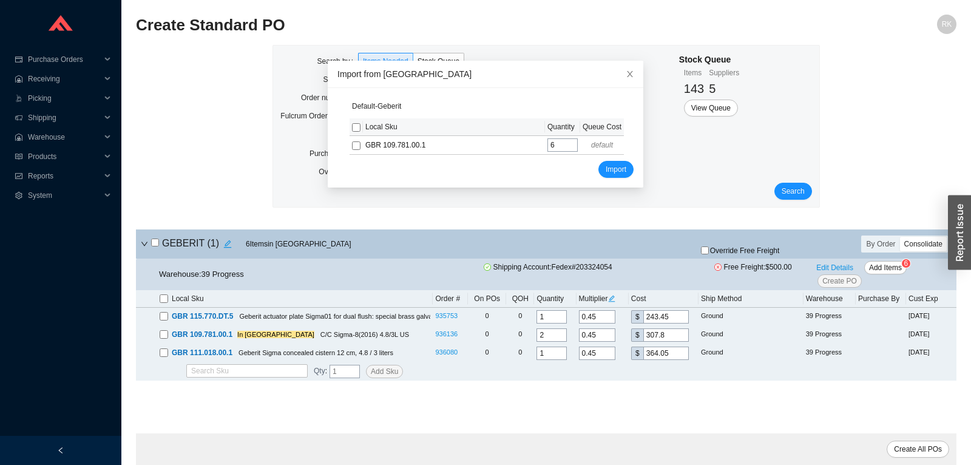
click at [355, 126] on input "checkbox" at bounding box center [356, 127] width 8 height 8
checkbox input "true"
drag, startPoint x: 605, startPoint y: 167, endPoint x: 601, endPoint y: 174, distance: 8.1
click at [606, 167] on span "Import" at bounding box center [616, 169] width 21 height 12
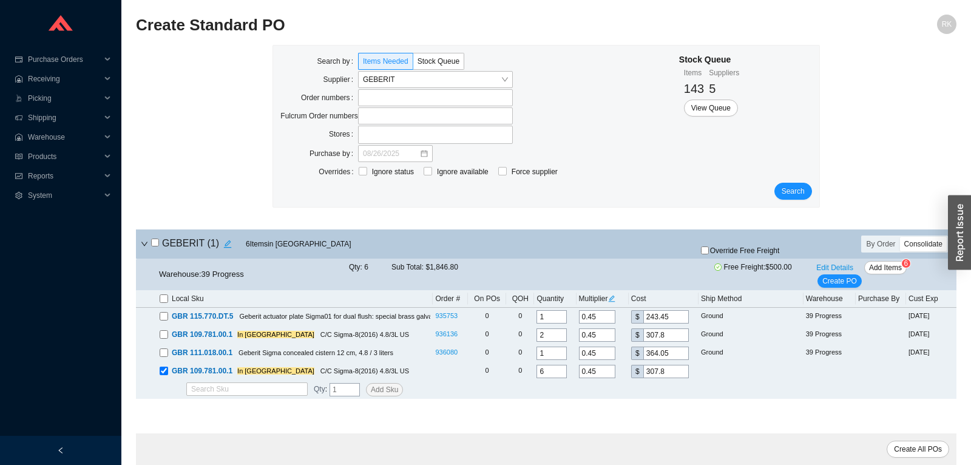
click at [156, 243] on input "checkbox" at bounding box center [155, 242] width 8 height 8
checkbox input "true"
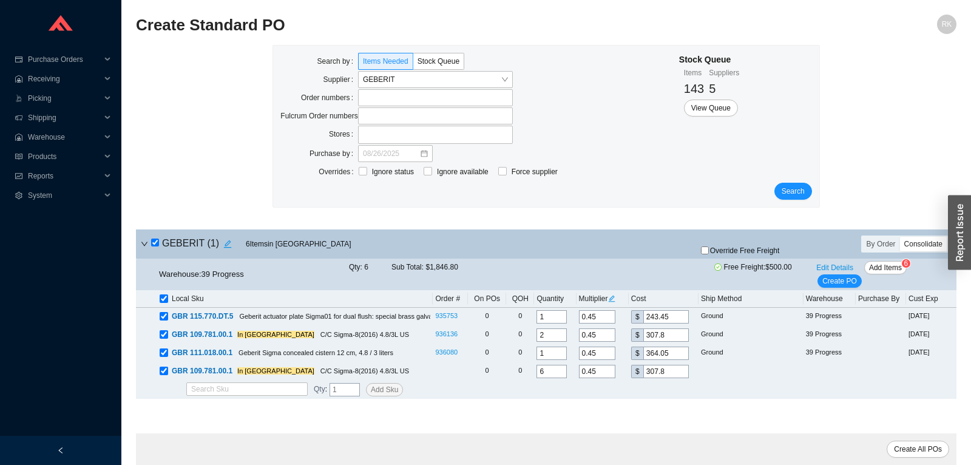
checkbox input "true"
click at [447, 330] on link "936136" at bounding box center [446, 333] width 22 height 7
click at [160, 245] on h4 "GEBERIT ( 1 )" at bounding box center [193, 243] width 85 height 17
click at [149, 240] on div "GEBERIT ( 1 ) 6 Item s in [GEOGRAPHIC_DATA]" at bounding box center [411, 243] width 541 height 17
click at [153, 240] on input "checkbox" at bounding box center [155, 242] width 8 height 8
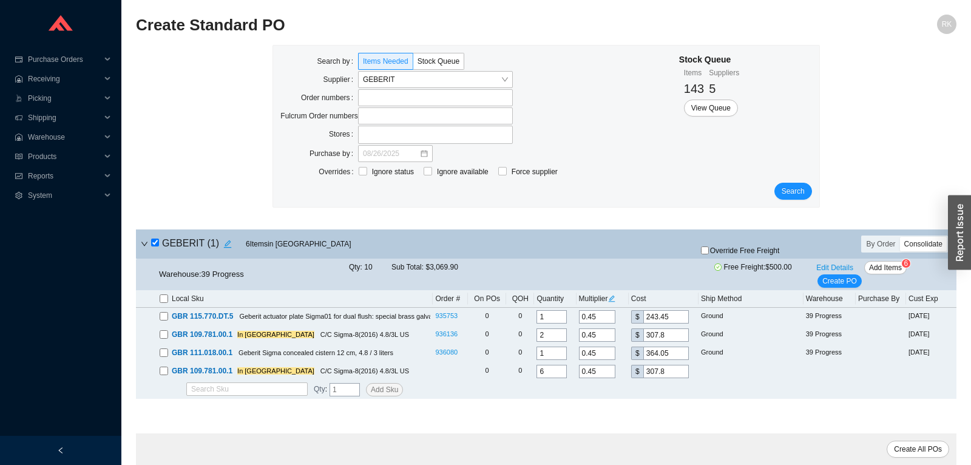
checkbox input "false"
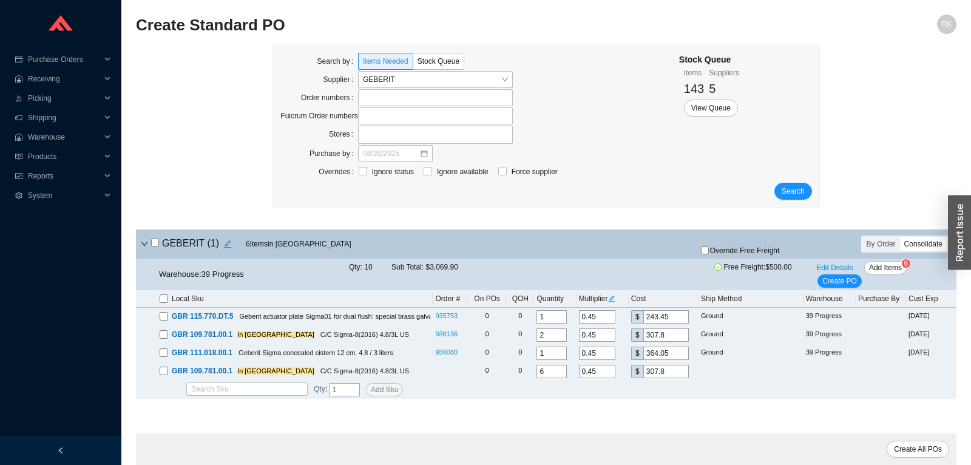
checkbox input "false"
click at [64, 56] on span "Purchase Orders" at bounding box center [64, 59] width 73 height 19
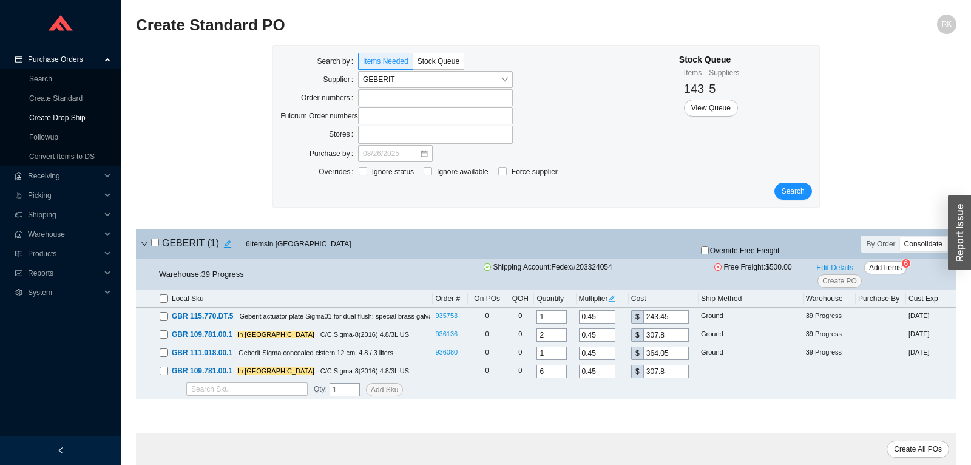
click at [52, 120] on link "Create Drop Ship" at bounding box center [57, 117] width 56 height 8
